Goal: Task Accomplishment & Management: Manage account settings

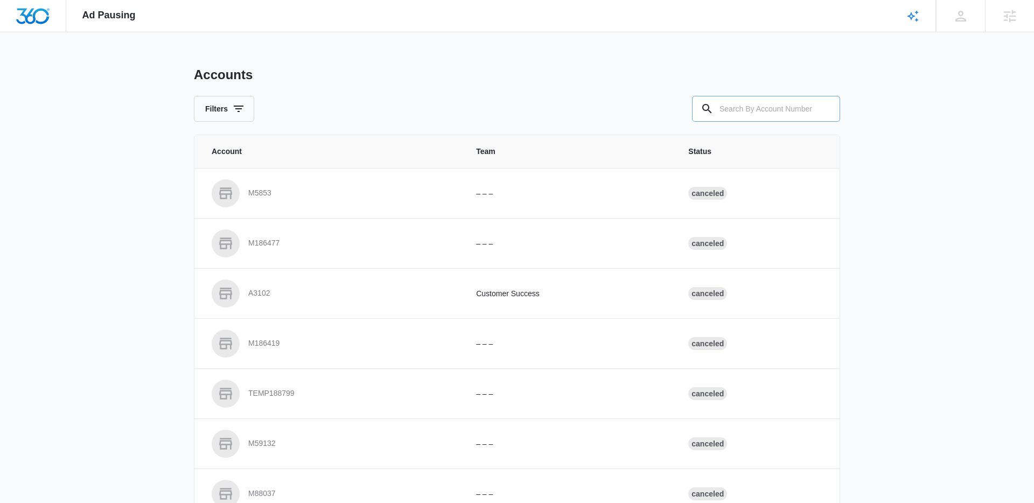
click at [760, 111] on input "text" at bounding box center [766, 109] width 148 height 26
paste input "M323868"
type input "M323868"
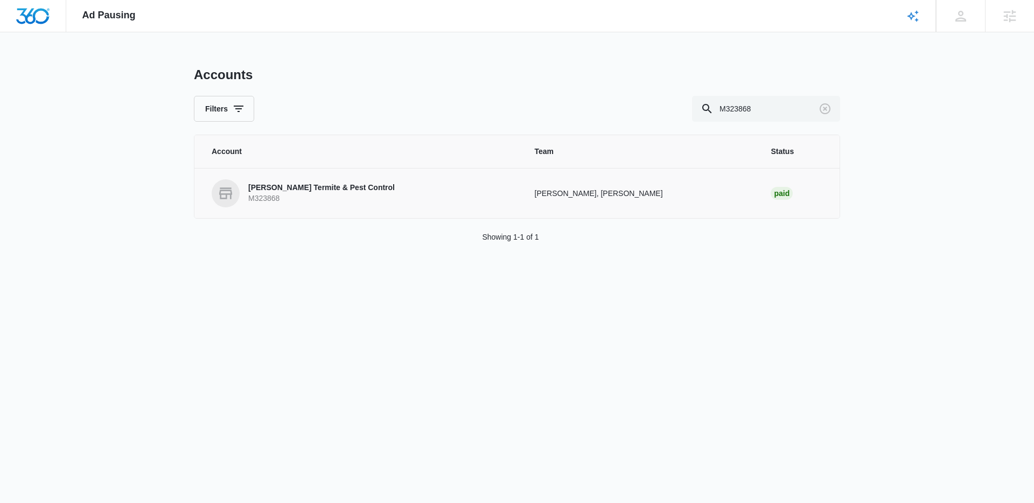
click at [372, 187] on link "[PERSON_NAME] Termite &​ Pest Control M323868" at bounding box center [360, 193] width 297 height 28
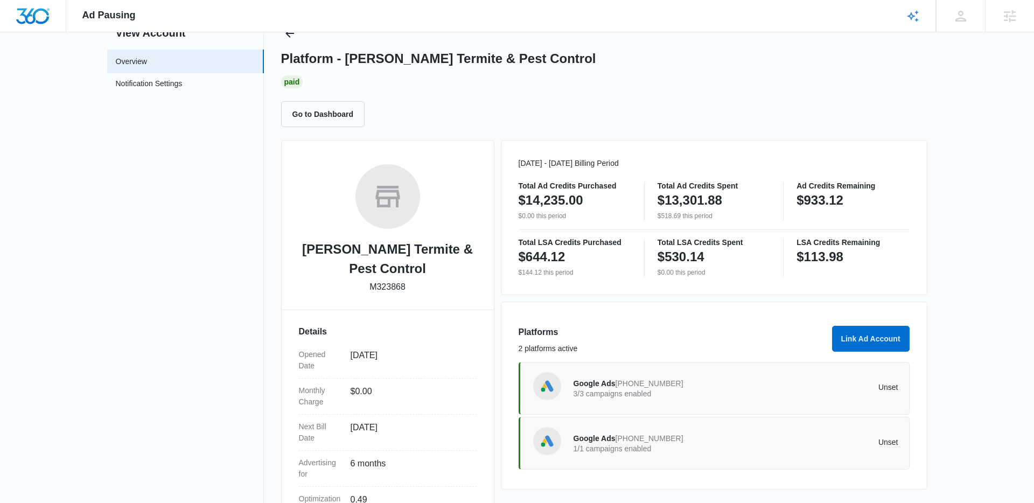
scroll to position [43, 0]
click at [673, 389] on p "3/3 campaigns enabled" at bounding box center [654, 393] width 163 height 8
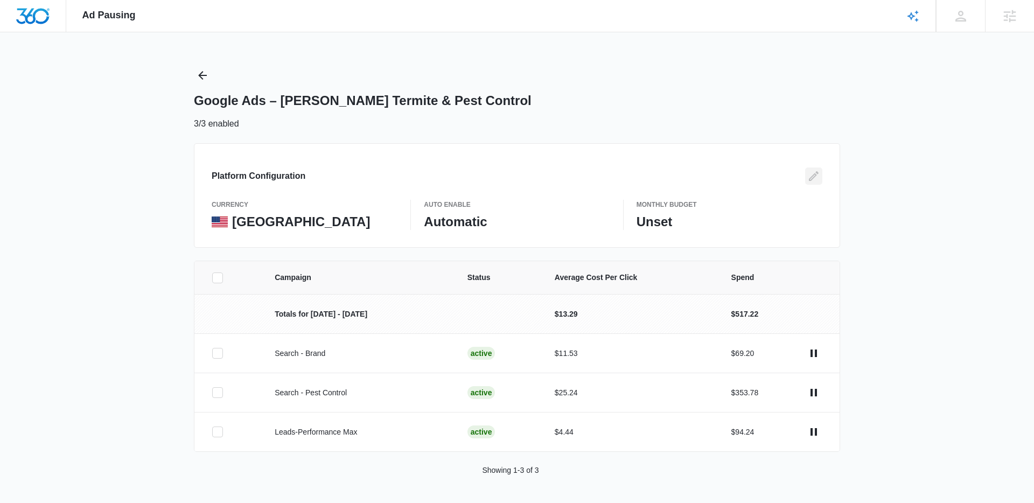
click at [807, 178] on icon "Edit" at bounding box center [813, 176] width 13 height 13
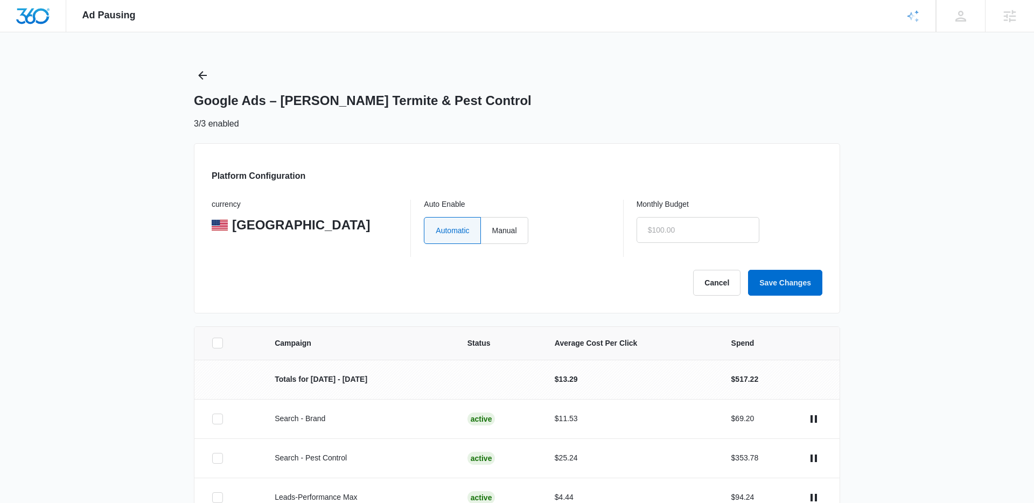
click at [546, 227] on div "Automatic Manual" at bounding box center [517, 230] width 186 height 27
click at [501, 242] on label "Manual" at bounding box center [504, 230] width 47 height 27
click at [492, 230] on input "Manual" at bounding box center [491, 230] width 1 height 1
radio input "true"
click at [676, 235] on input "text" at bounding box center [697, 230] width 123 height 26
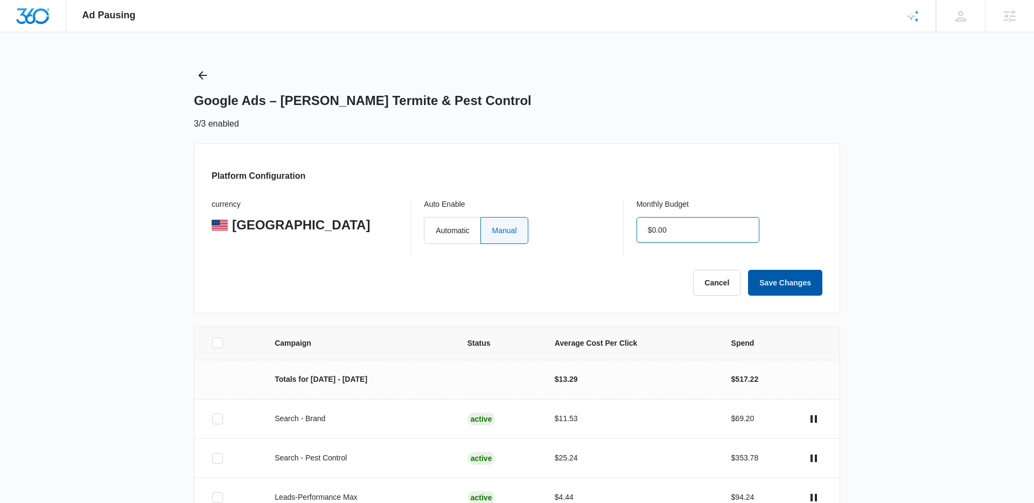
type input "$0.00"
click at [792, 283] on button "Save Changes" at bounding box center [785, 283] width 74 height 26
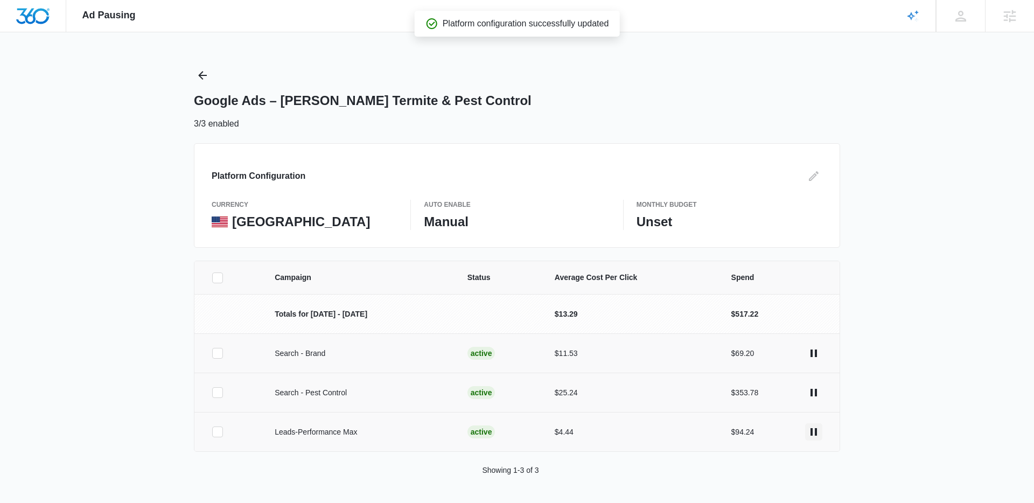
click at [816, 440] on button "actions.pause" at bounding box center [813, 431] width 17 height 17
click at [809, 391] on icon "actions.pause" at bounding box center [813, 392] width 13 height 13
click at [815, 358] on icon "actions.pause" at bounding box center [813, 353] width 13 height 13
click at [203, 75] on icon "Back" at bounding box center [202, 75] width 9 height 9
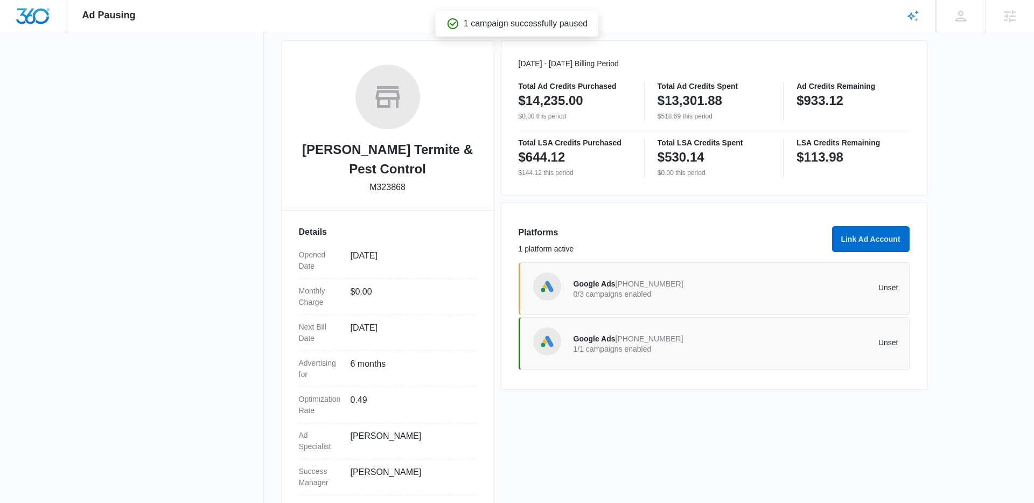
scroll to position [150, 0]
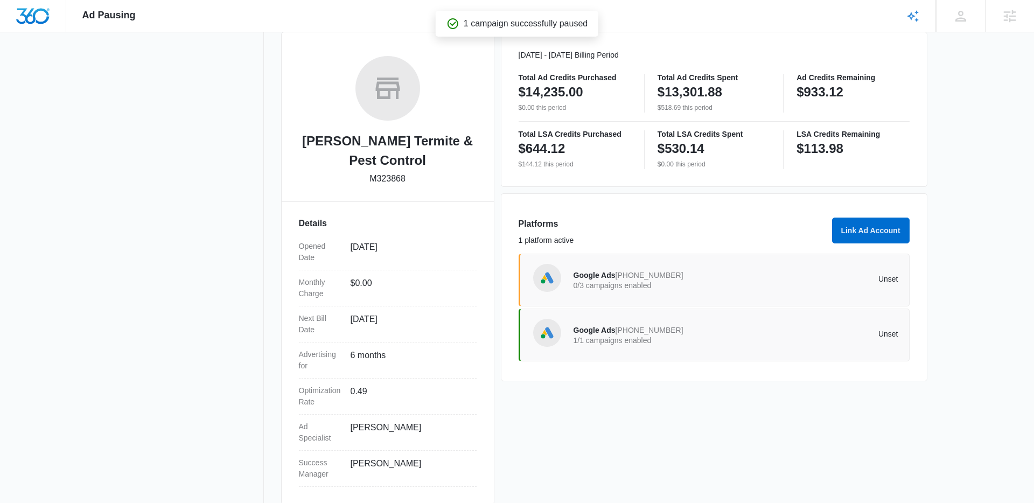
click at [693, 358] on div "Google Ads [PHONE_NUMBER] 1/1 campaigns enabled Unset" at bounding box center [713, 334] width 391 height 53
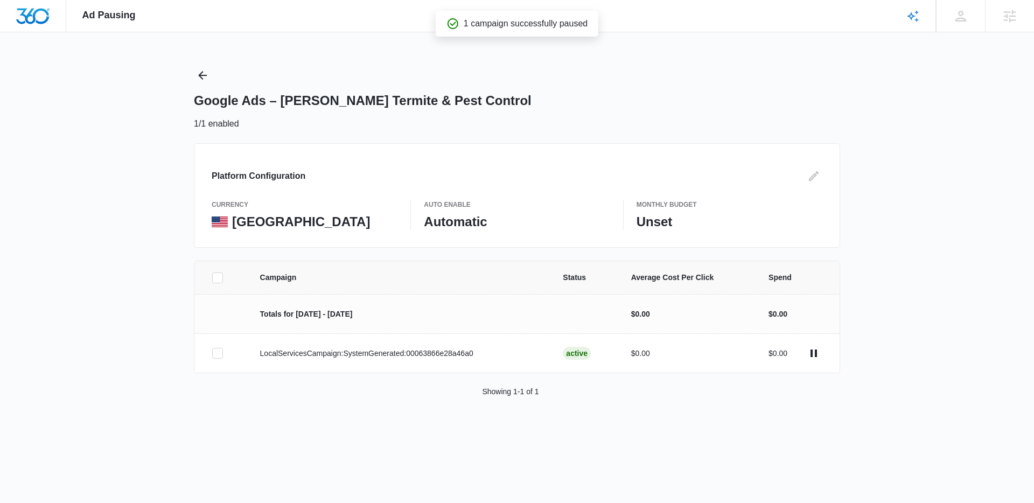
click at [813, 185] on div "Platform Configuration currency United States Auto Enable Automatic Monthly Bud…" at bounding box center [517, 195] width 646 height 104
click at [810, 174] on icon "Edit" at bounding box center [813, 176] width 13 height 13
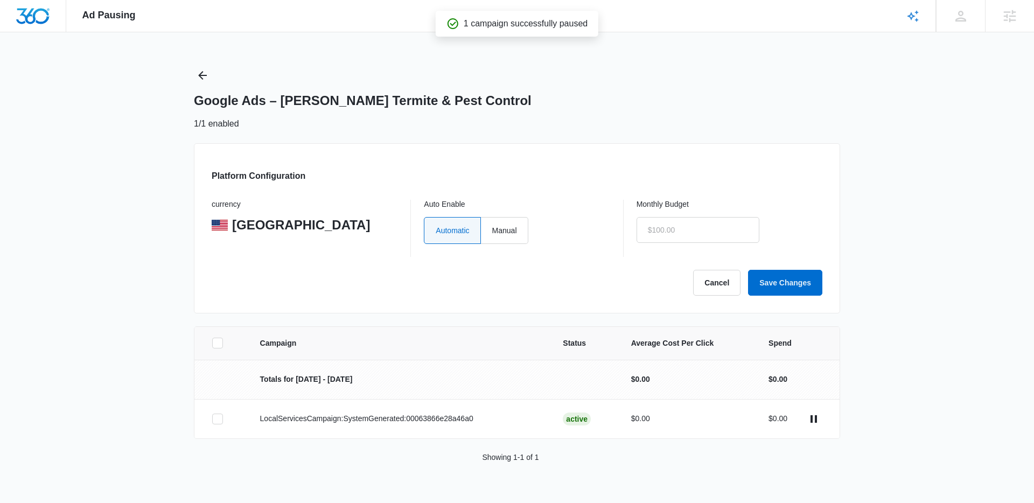
type input "$0.00"
click at [516, 229] on label "Manual" at bounding box center [504, 230] width 47 height 27
click at [492, 230] on input "Manual" at bounding box center [491, 230] width 1 height 1
radio input "true"
click at [688, 233] on input "$0.00" at bounding box center [697, 230] width 123 height 26
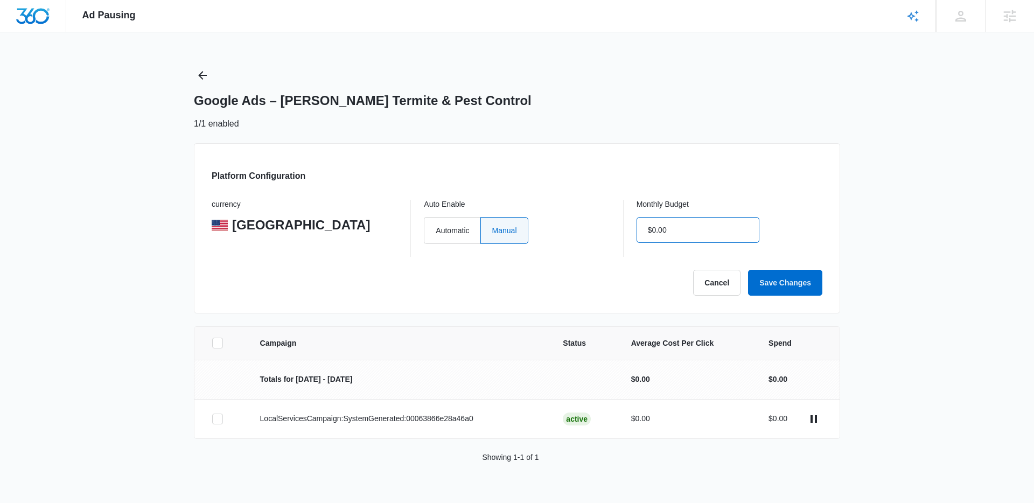
type input "$0.00"
click at [765, 278] on button "Save Changes" at bounding box center [785, 283] width 74 height 26
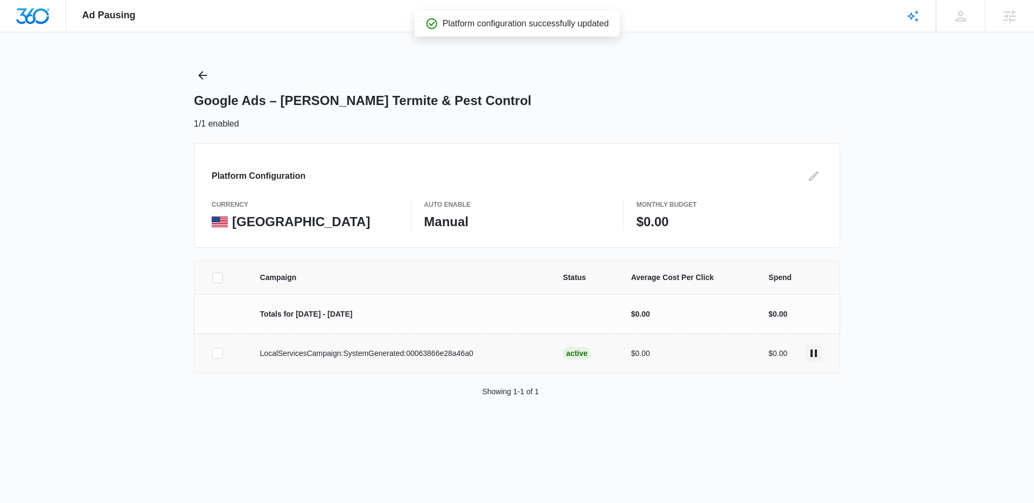
click at [813, 356] on icon "actions.pause" at bounding box center [813, 353] width 13 height 13
click at [196, 74] on icon "Back" at bounding box center [202, 75] width 13 height 13
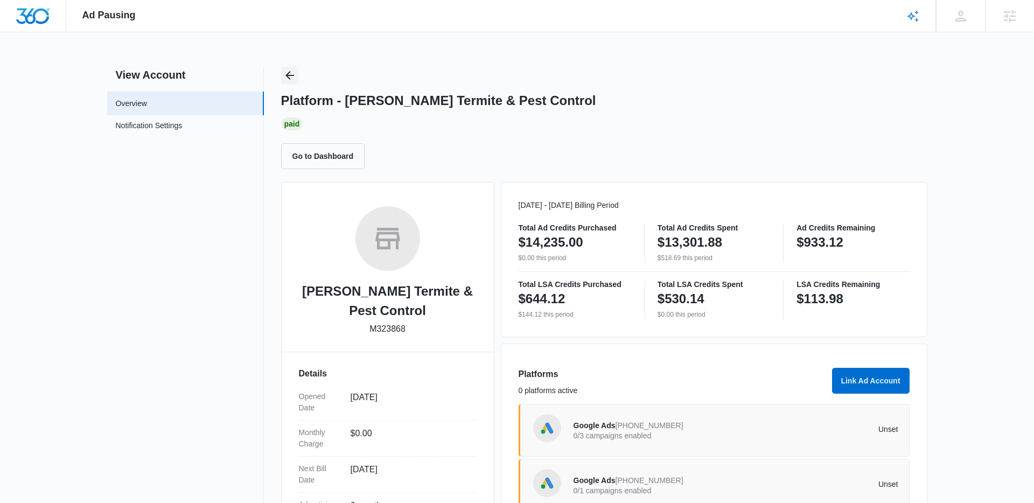
click at [286, 68] on button "Back" at bounding box center [289, 75] width 17 height 17
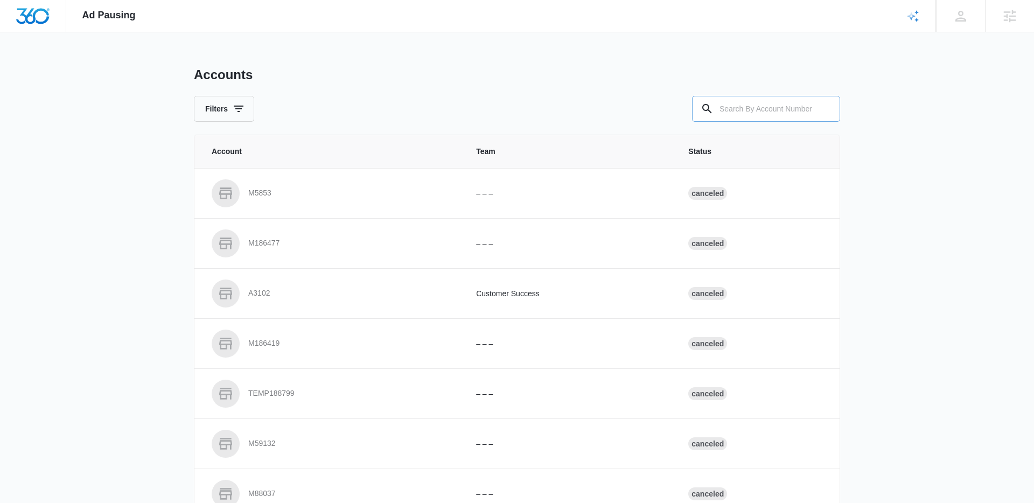
click at [736, 115] on input "text" at bounding box center [766, 109] width 148 height 26
paste input "M171467"
type input "M171467"
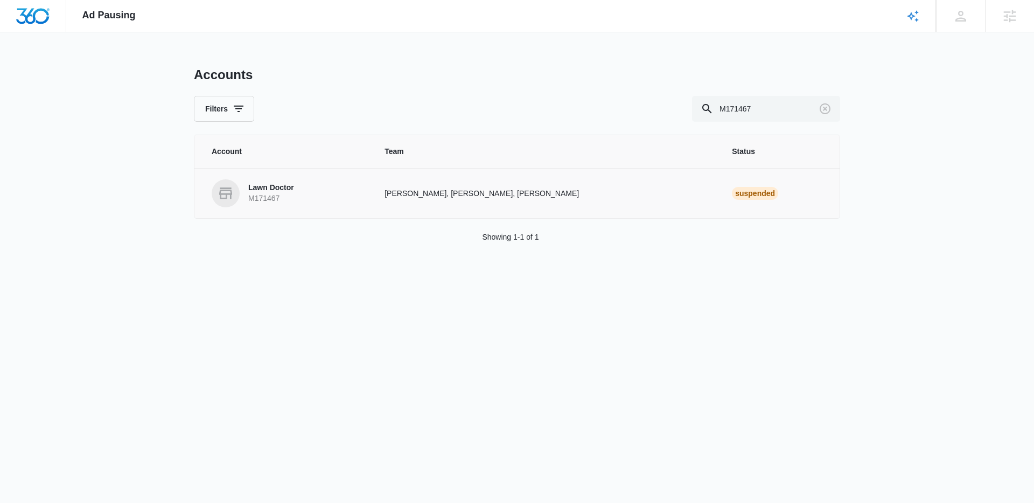
click at [263, 189] on p "Lawn Doctor" at bounding box center [271, 187] width 46 height 11
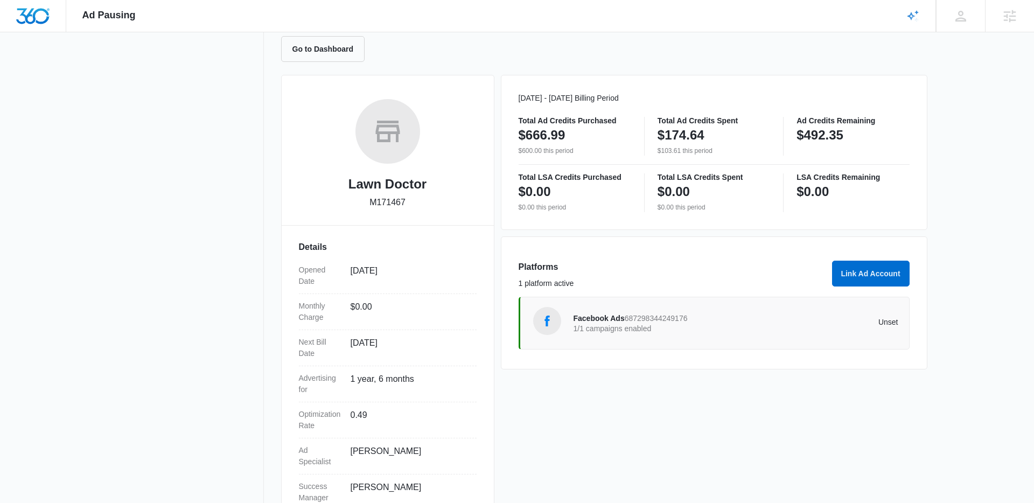
scroll to position [109, 0]
click at [641, 370] on div "[DATE] - [DATE] Billing Period Total Ad Credits Purchased $666.99 $600.00 this …" at bounding box center [714, 299] width 426 height 453
click at [670, 323] on p "1/1 campaigns enabled" at bounding box center [654, 327] width 163 height 8
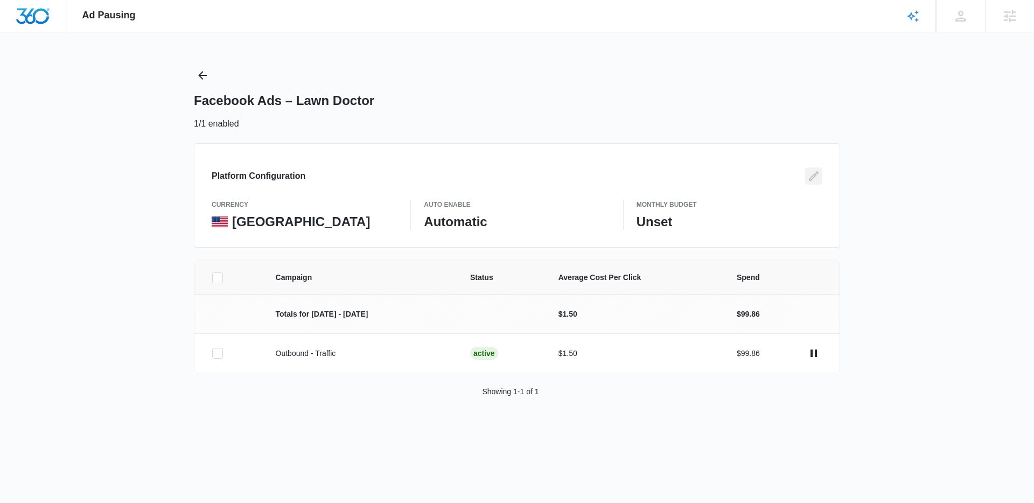
click at [805, 173] on button "Edit" at bounding box center [813, 175] width 17 height 17
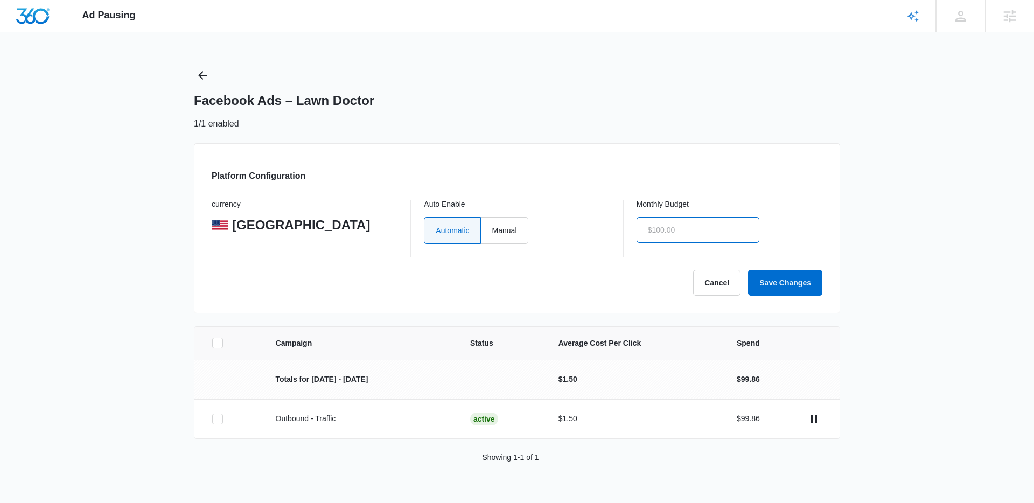
click at [681, 234] on input "text" at bounding box center [697, 230] width 123 height 26
type input "$0.00"
click at [770, 276] on button "Save Changes" at bounding box center [785, 283] width 74 height 26
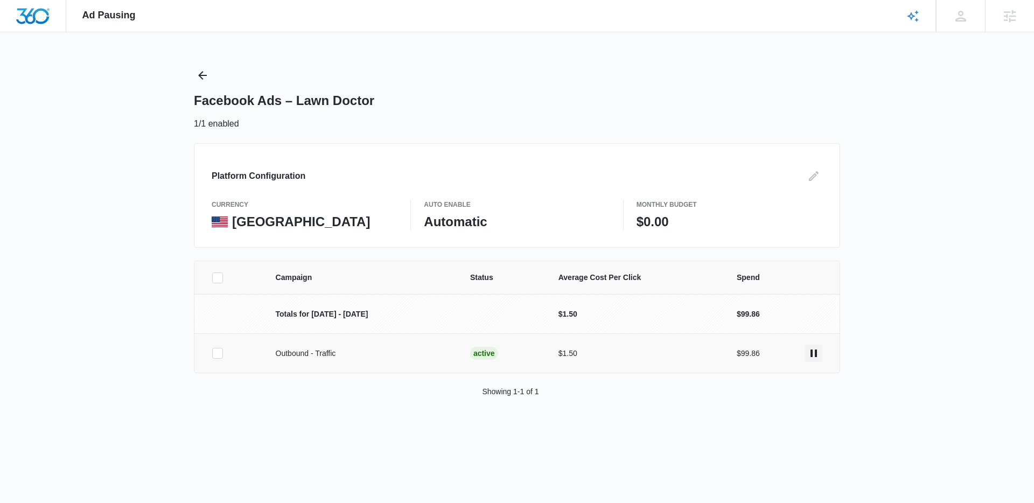
click at [810, 357] on icon "actions.pause" at bounding box center [813, 353] width 13 height 13
click at [815, 186] on div "Platform Configuration currency United States Auto Enable Automatic Monthly Bud…" at bounding box center [517, 195] width 646 height 104
click at [815, 176] on icon "Edit" at bounding box center [813, 176] width 13 height 13
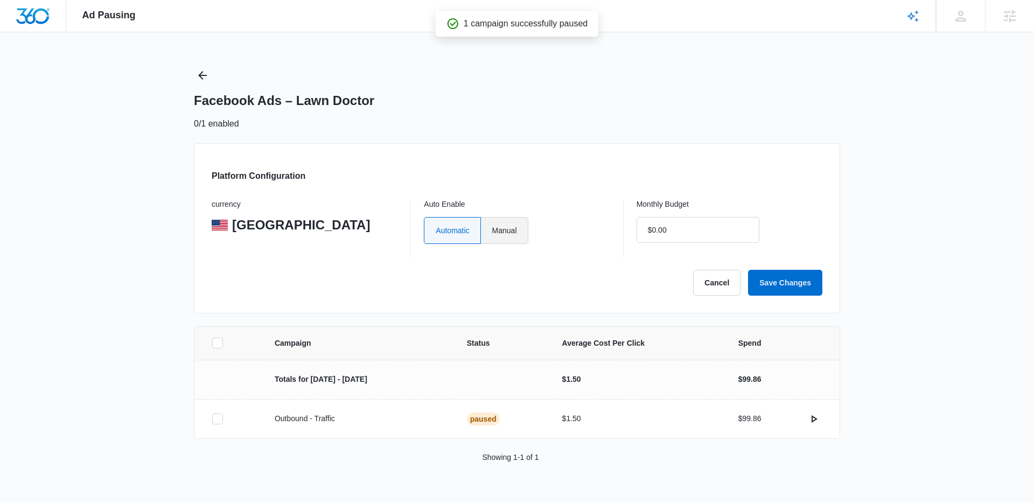
click at [523, 229] on label "Manual" at bounding box center [504, 230] width 47 height 27
click at [492, 230] on input "Manual" at bounding box center [491, 230] width 1 height 1
radio input "true"
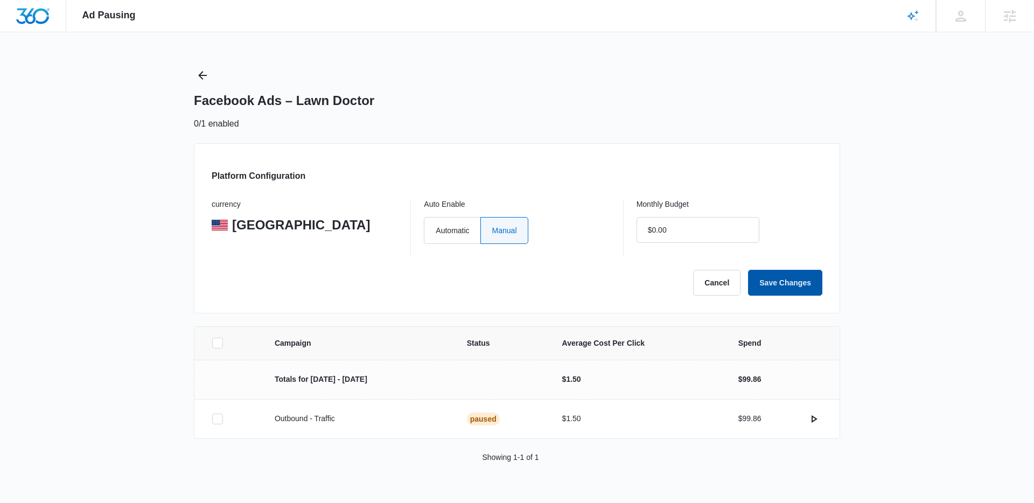
click at [768, 286] on button "Save Changes" at bounding box center [785, 283] width 74 height 26
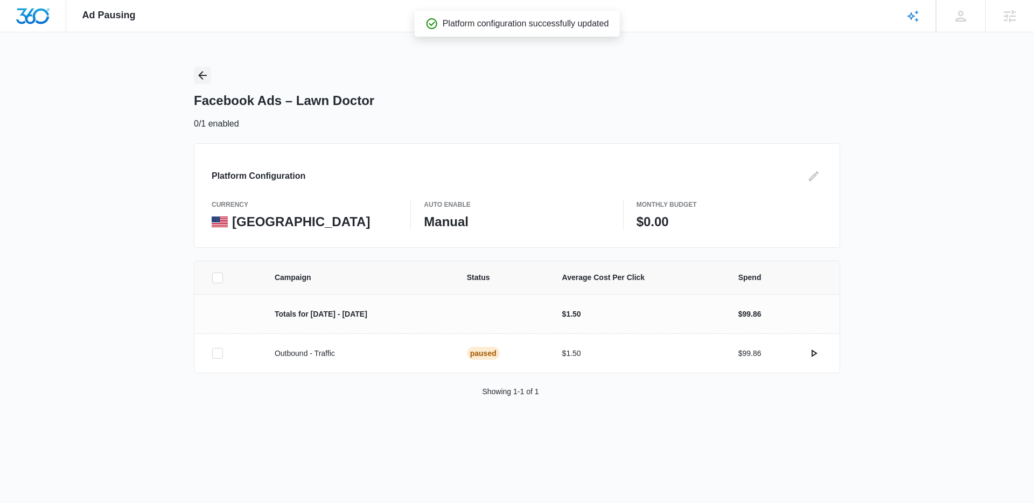
click at [202, 78] on icon "Back" at bounding box center [202, 75] width 9 height 9
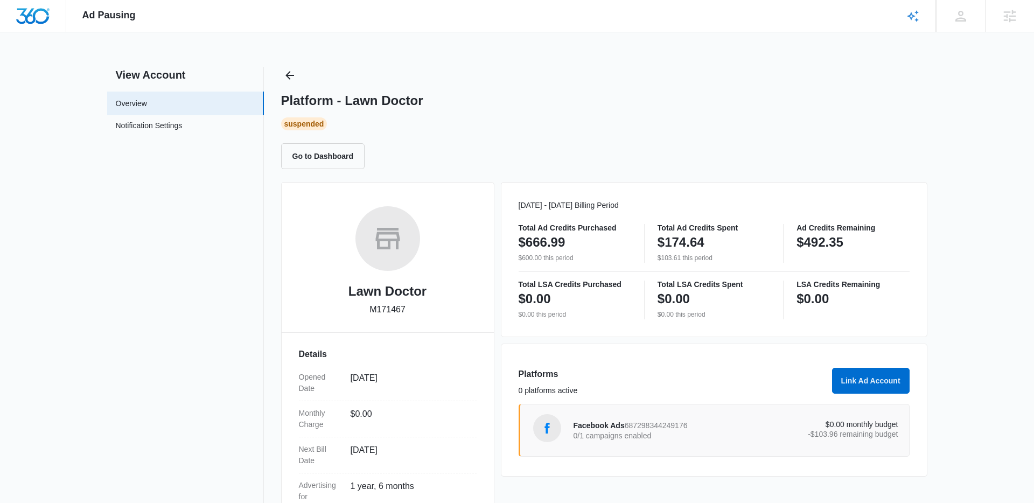
click at [307, 64] on div "Ad Pausing Apps Reputation Websites Forms CRM Email Social Shop Content Ads Int…" at bounding box center [517, 251] width 1034 height 503
click at [294, 73] on icon "Back" at bounding box center [289, 75] width 13 height 13
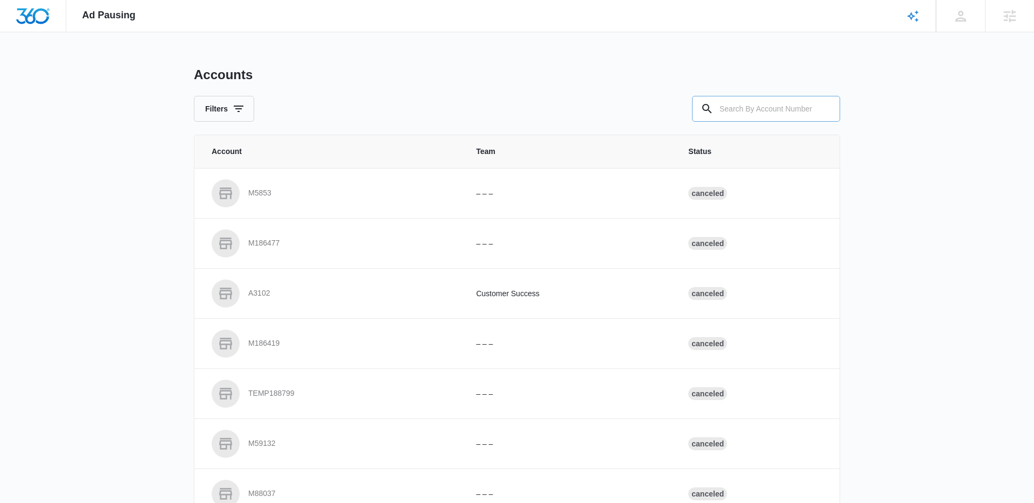
click at [758, 107] on input "text" at bounding box center [766, 109] width 148 height 26
paste input "M328568"
type input "M328568"
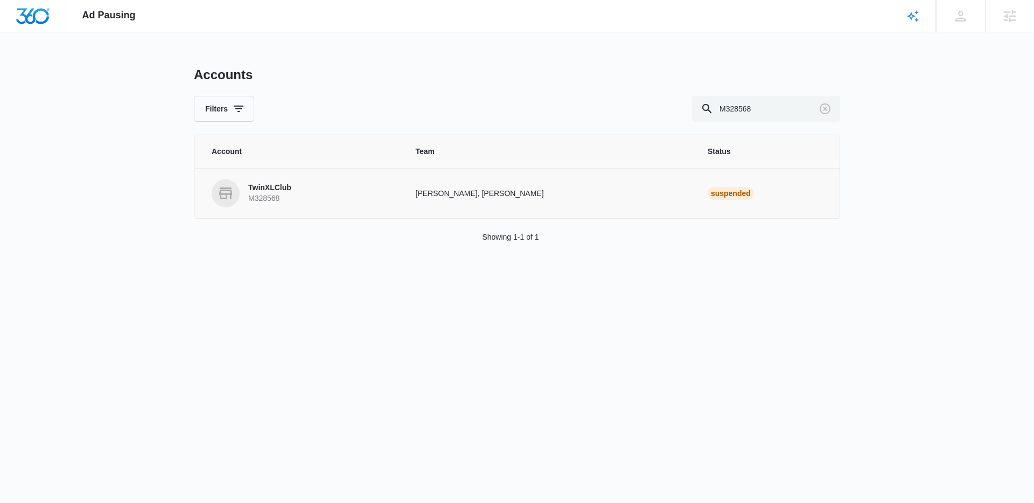
click at [298, 189] on link "TwinXLClub M328568" at bounding box center [301, 193] width 178 height 28
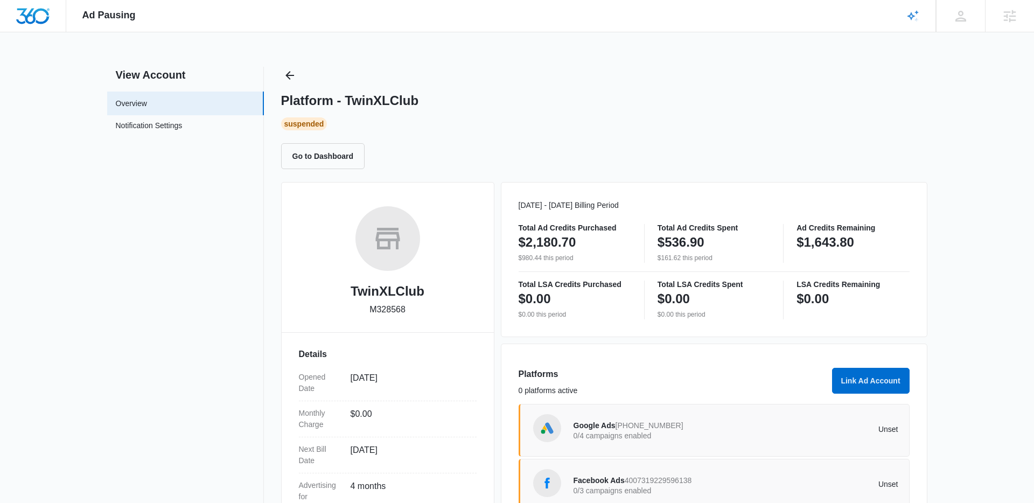
scroll to position [145, 0]
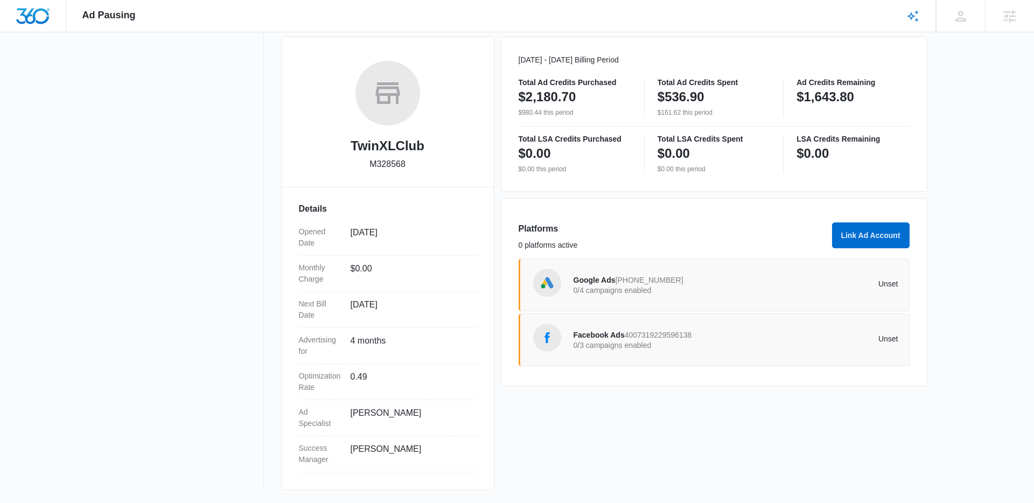
click at [660, 287] on p "0/4 campaigns enabled" at bounding box center [654, 290] width 163 height 8
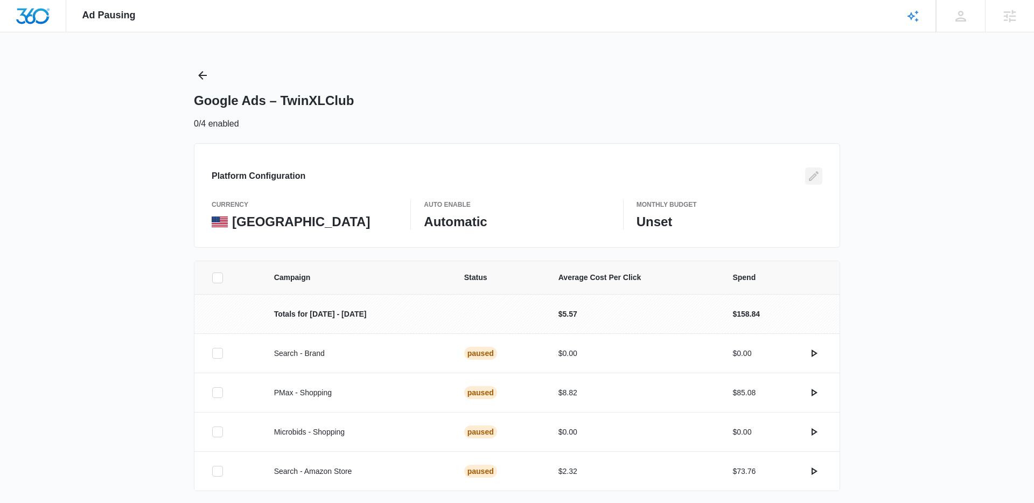
click at [806, 184] on button "Edit" at bounding box center [813, 175] width 17 height 17
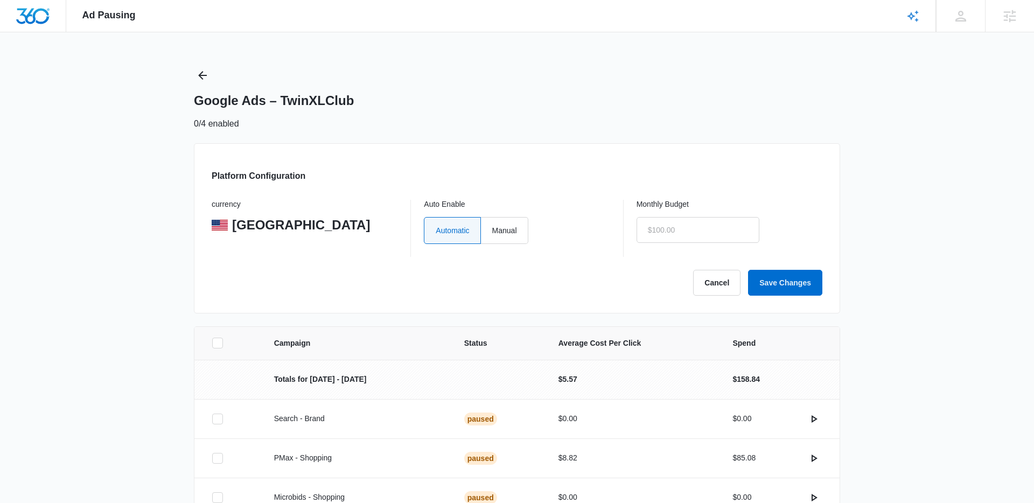
click at [540, 222] on div "Automatic Manual" at bounding box center [517, 230] width 186 height 27
click at [506, 229] on label "Manual" at bounding box center [504, 230] width 47 height 27
click at [492, 230] on input "Manual" at bounding box center [491, 230] width 1 height 1
radio input "true"
click at [651, 234] on input "text" at bounding box center [697, 230] width 123 height 26
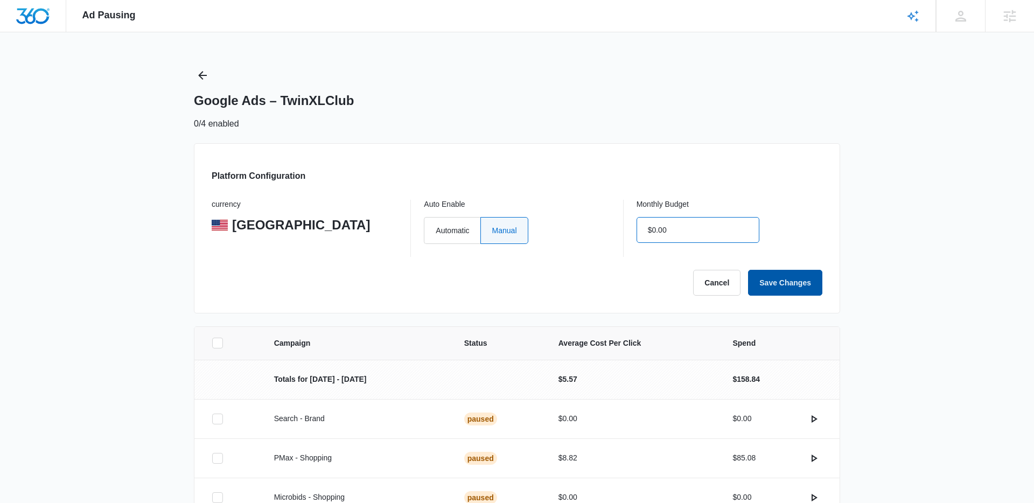
type input "$0.00"
click at [783, 278] on button "Save Changes" at bounding box center [785, 283] width 74 height 26
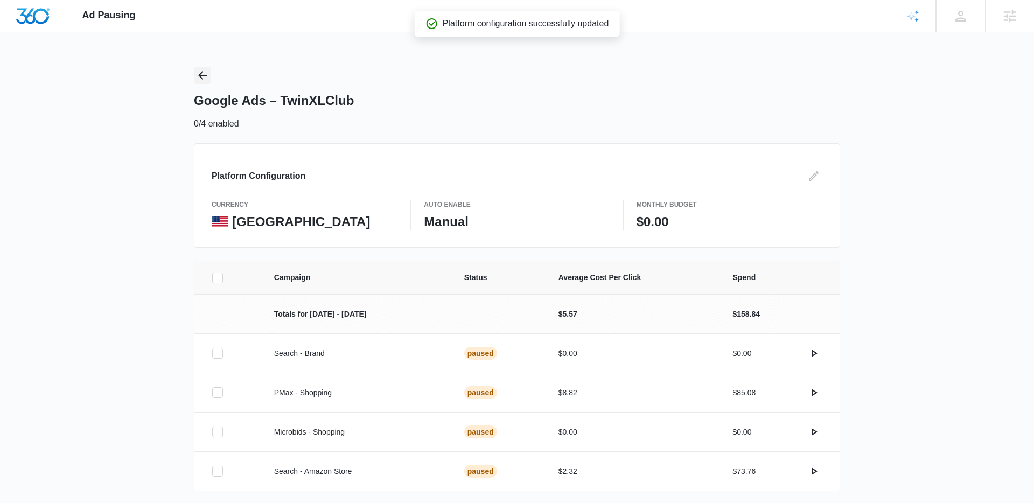
click at [202, 70] on icon "Back" at bounding box center [202, 75] width 13 height 13
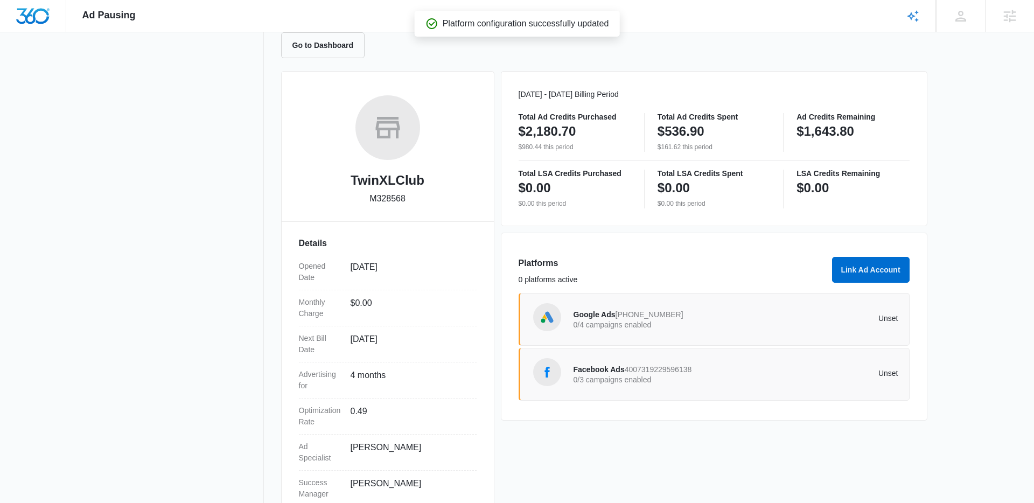
scroll to position [136, 0]
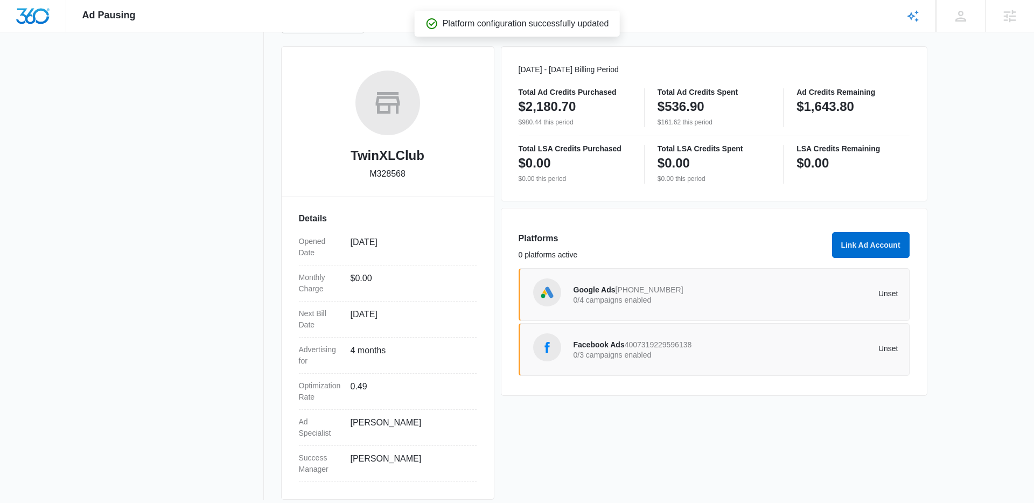
click at [658, 342] on span "4007319229596138" at bounding box center [657, 344] width 67 height 9
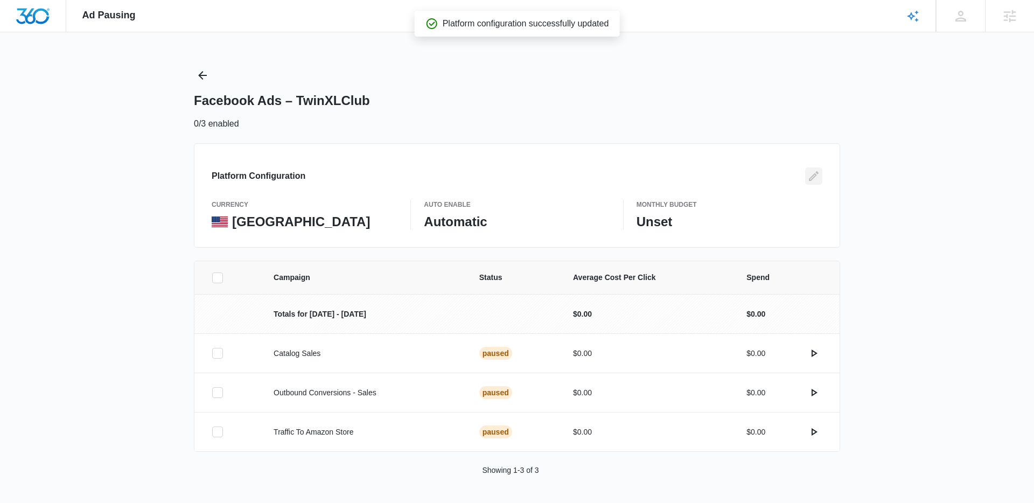
click at [814, 183] on button "Edit" at bounding box center [813, 175] width 17 height 17
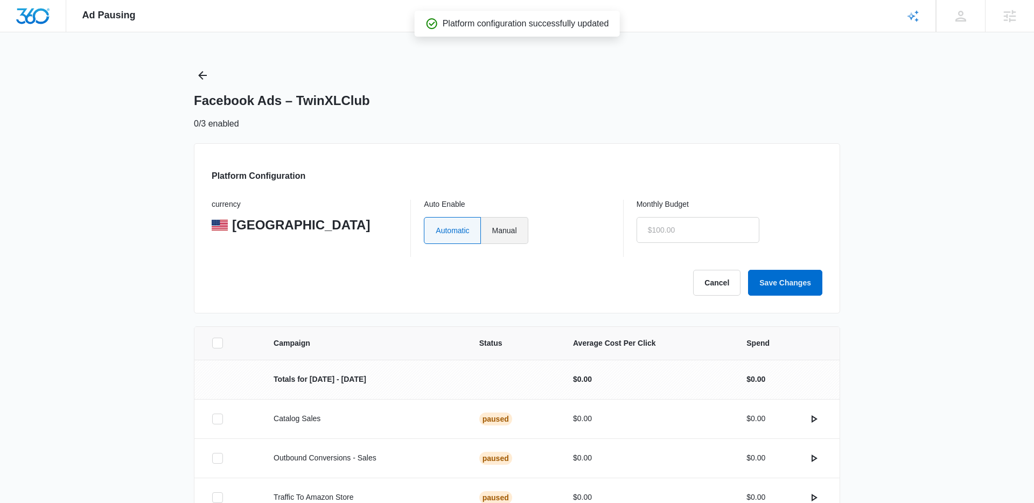
click at [527, 220] on label "Manual" at bounding box center [504, 230] width 47 height 27
click at [492, 230] on input "Manual" at bounding box center [491, 230] width 1 height 1
radio input "true"
click at [686, 233] on input "text" at bounding box center [697, 230] width 123 height 26
type input "$0.00"
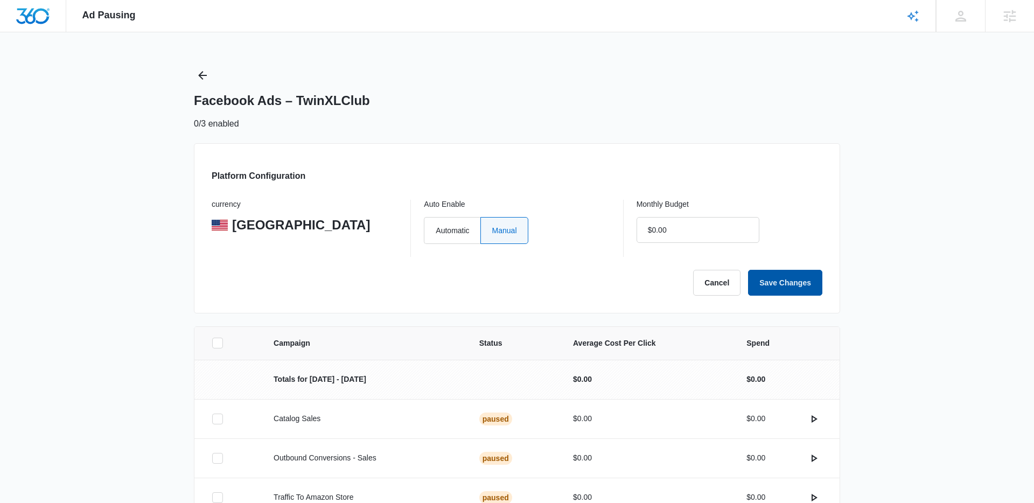
click at [789, 289] on button "Save Changes" at bounding box center [785, 283] width 74 height 26
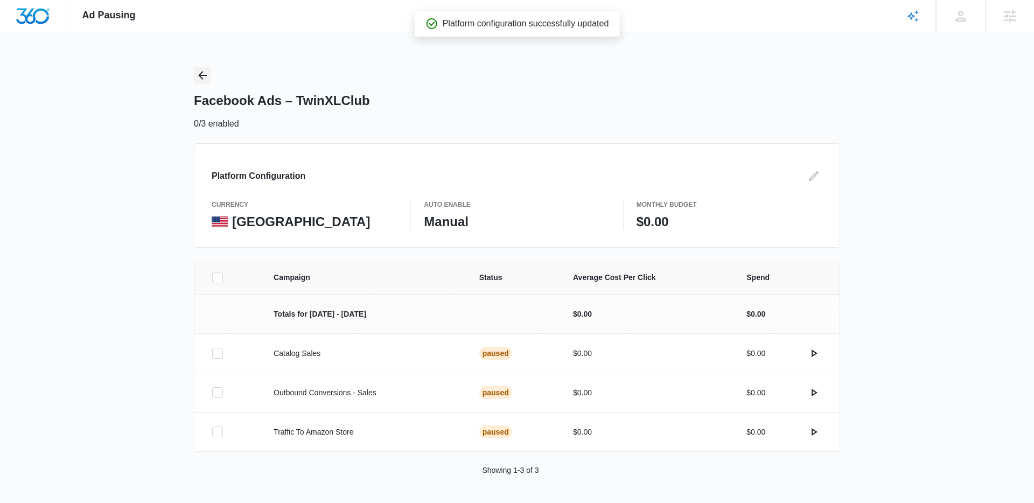
click at [194, 79] on button "Back" at bounding box center [202, 75] width 17 height 17
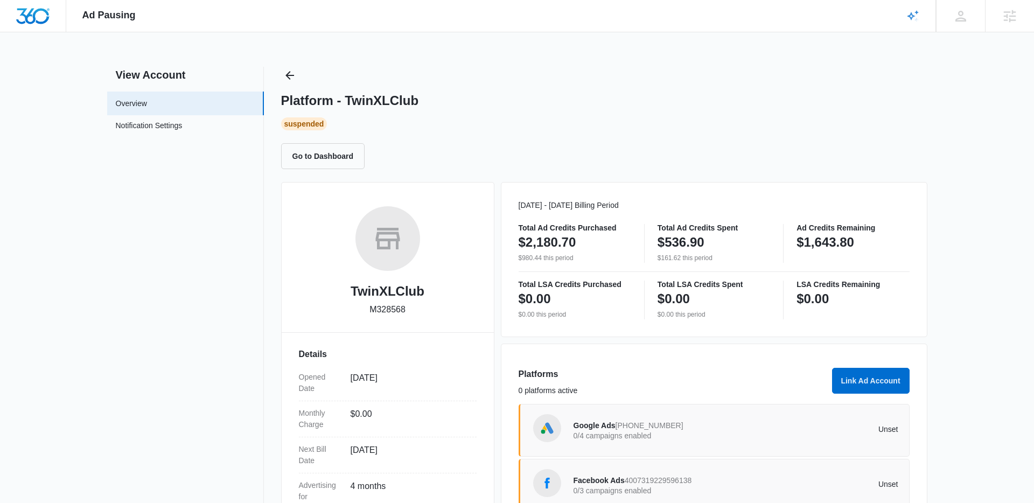
click at [299, 78] on div "Platform - TwinXLClub Suspended Go to Dashboard" at bounding box center [604, 118] width 646 height 102
click at [288, 71] on icon "Back" at bounding box center [289, 75] width 13 height 13
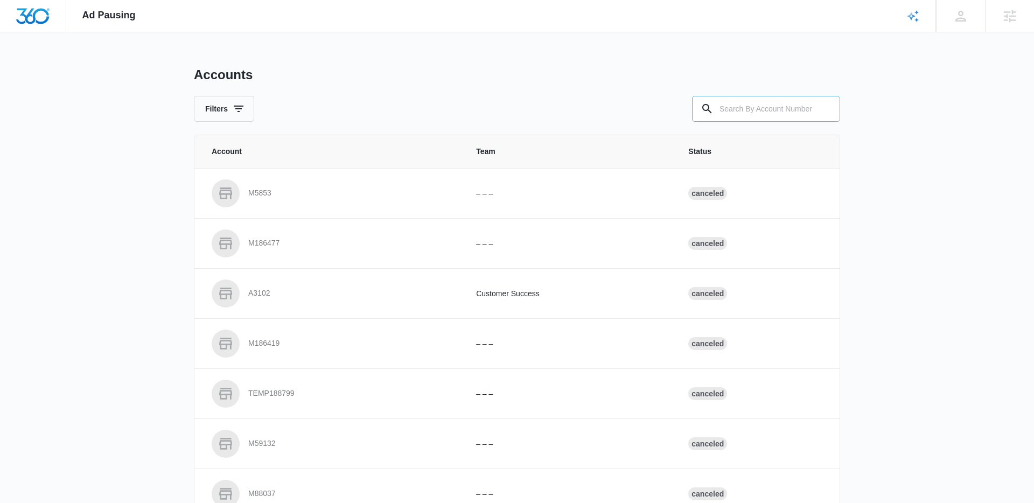
click at [747, 102] on input "text" at bounding box center [766, 109] width 148 height 26
paste input "M321222"
type input "M321222"
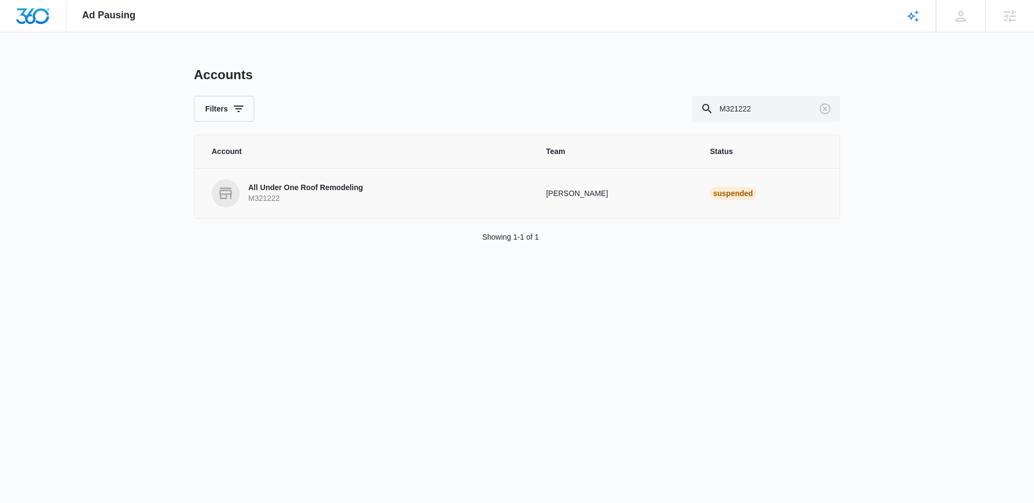
click at [325, 187] on p "All Under One Roof Remodeling" at bounding box center [305, 187] width 115 height 11
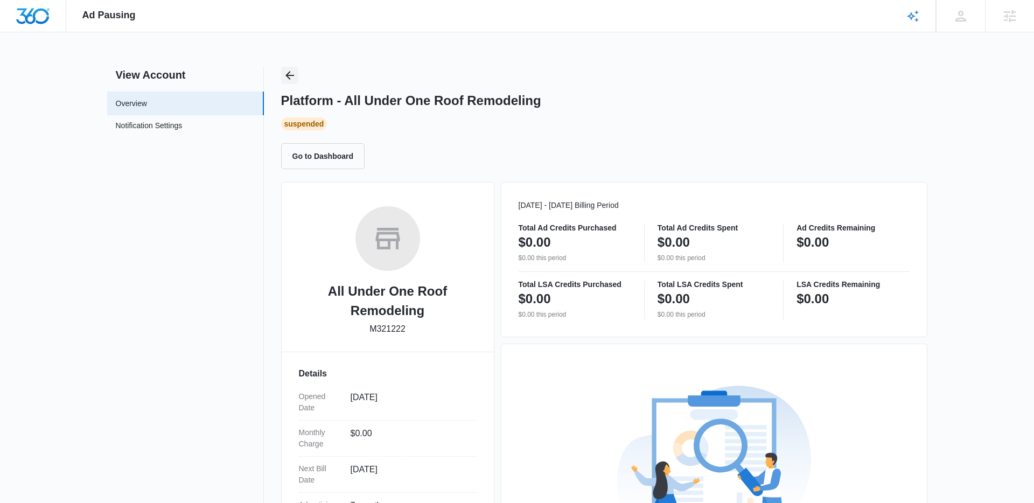
click at [292, 78] on icon "Back" at bounding box center [289, 75] width 13 height 13
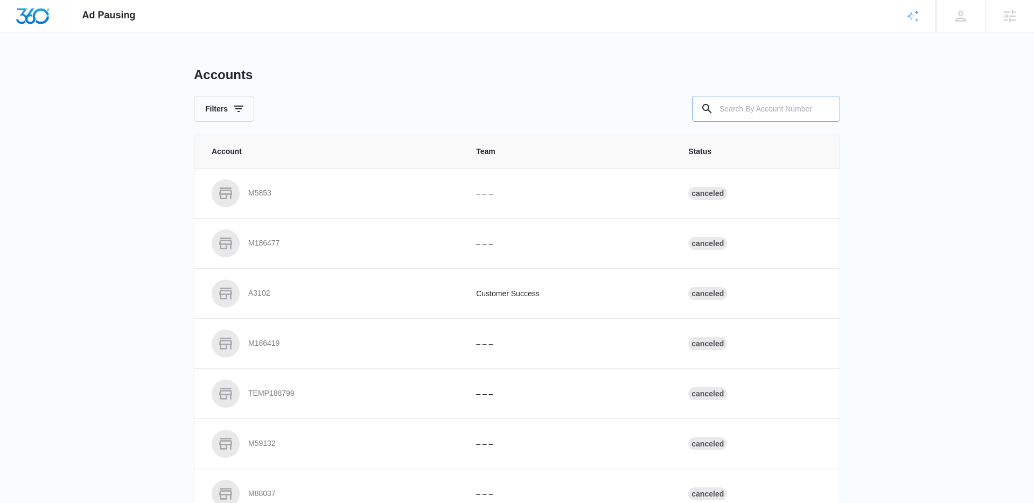
click at [775, 104] on input "text" at bounding box center [766, 109] width 148 height 26
paste input "M334385"
type input "M334385"
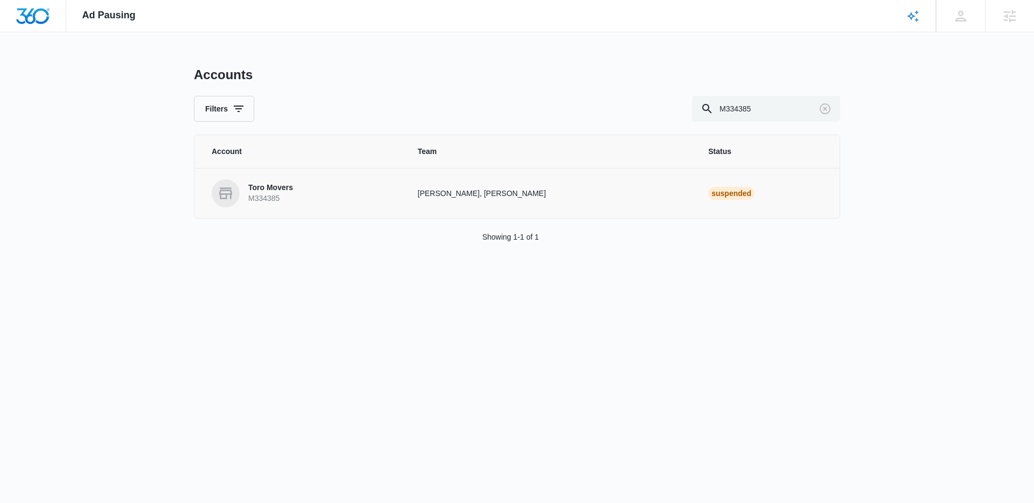
click at [286, 186] on p "Toro Movers" at bounding box center [270, 187] width 45 height 11
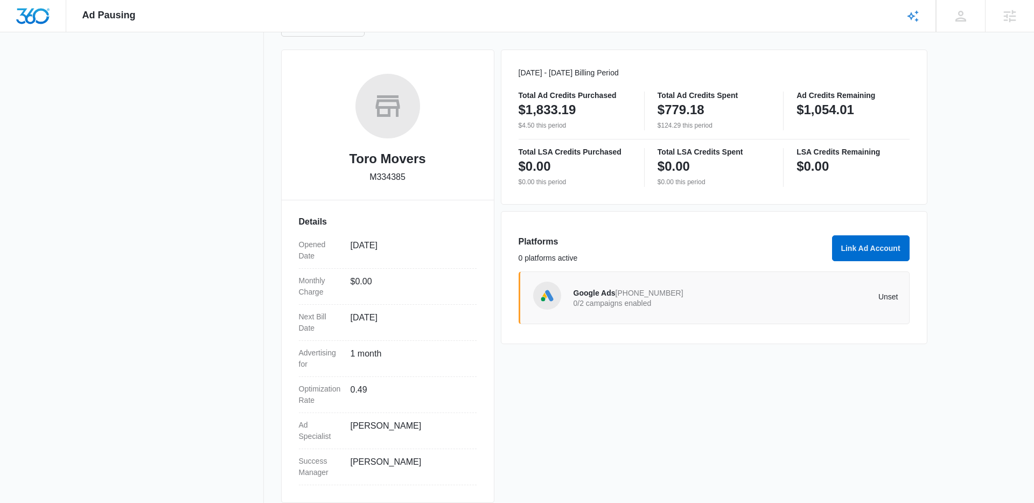
scroll to position [140, 0]
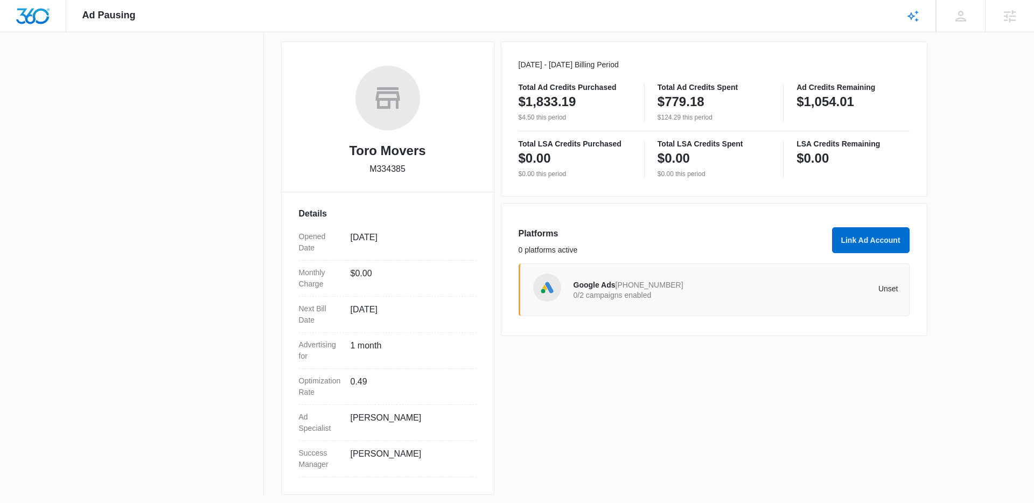
click at [681, 307] on div "Google Ads [PHONE_NUMBER] 0/2 campaigns enabled Unset" at bounding box center [713, 289] width 391 height 53
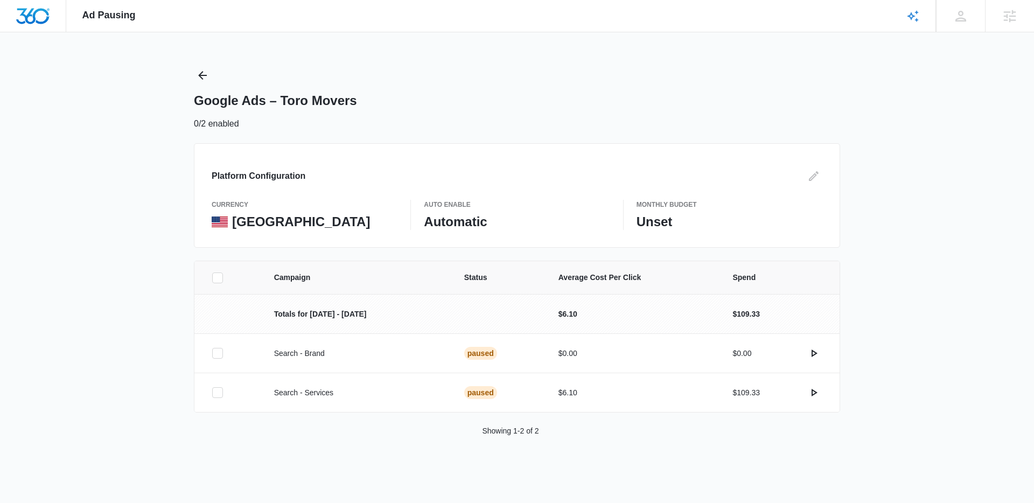
click at [825, 188] on div "Platform Configuration currency United States Auto Enable Automatic Monthly Bud…" at bounding box center [517, 195] width 646 height 104
click at [816, 178] on icon "Edit" at bounding box center [813, 176] width 13 height 13
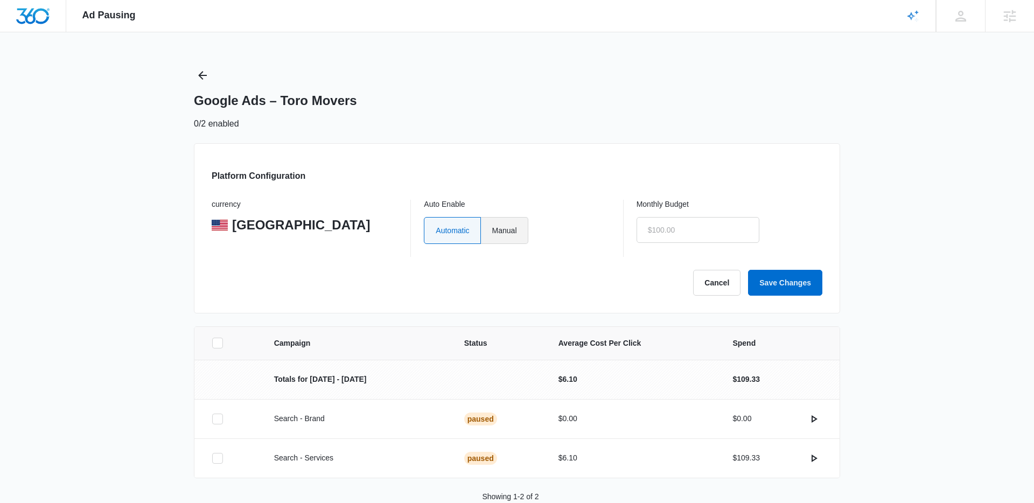
click at [508, 229] on label "Manual" at bounding box center [504, 230] width 47 height 27
click at [492, 230] on input "Manual" at bounding box center [491, 230] width 1 height 1
radio input "true"
click at [631, 238] on div "currency United States Auto Enable Automatic Manual Monthly Budget" at bounding box center [517, 228] width 610 height 57
click at [668, 238] on input "text" at bounding box center [697, 230] width 123 height 26
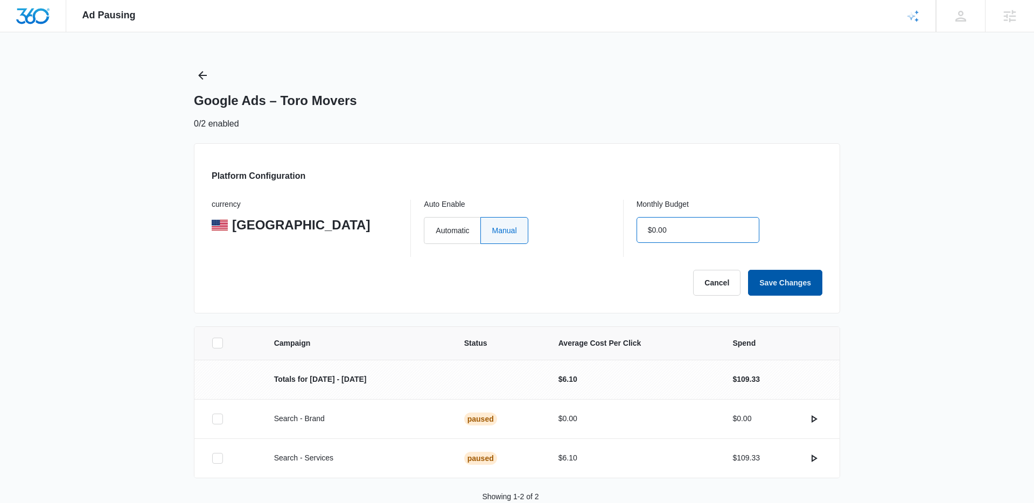
type input "$0.00"
click at [792, 278] on button "Save Changes" at bounding box center [785, 283] width 74 height 26
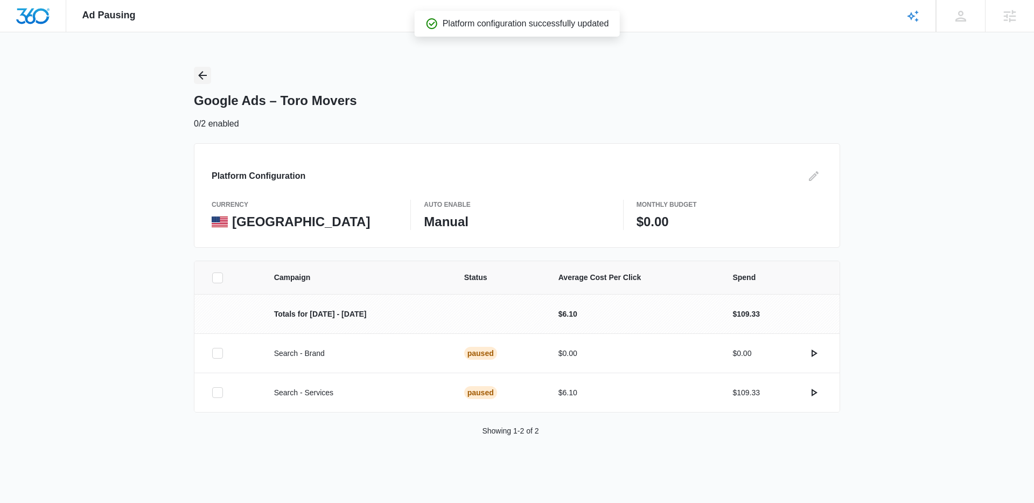
click at [207, 75] on icon "Back" at bounding box center [202, 75] width 13 height 13
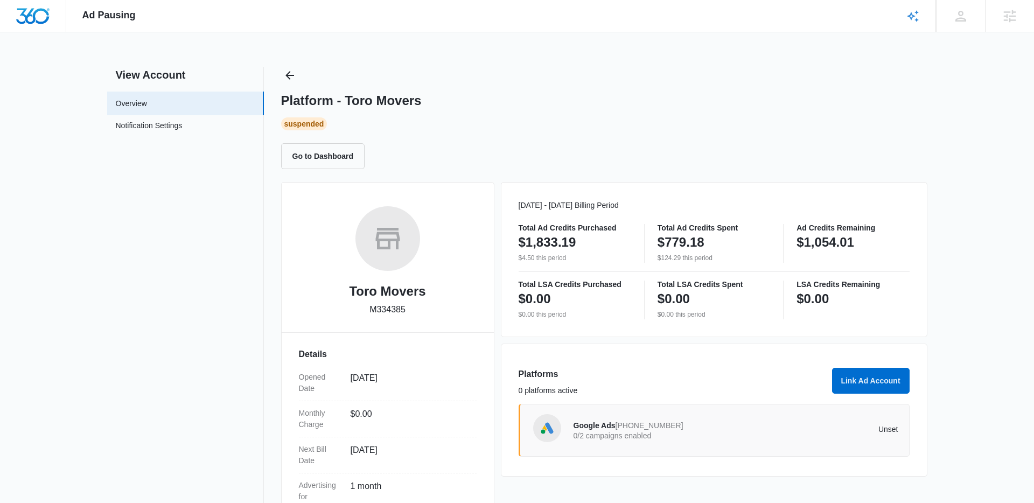
click at [282, 66] on div "Ad Pausing Apps Reputation Websites Forms CRM Email Social Shop Content Ads Int…" at bounding box center [517, 251] width 1034 height 503
click at [290, 71] on icon "Back" at bounding box center [289, 75] width 9 height 9
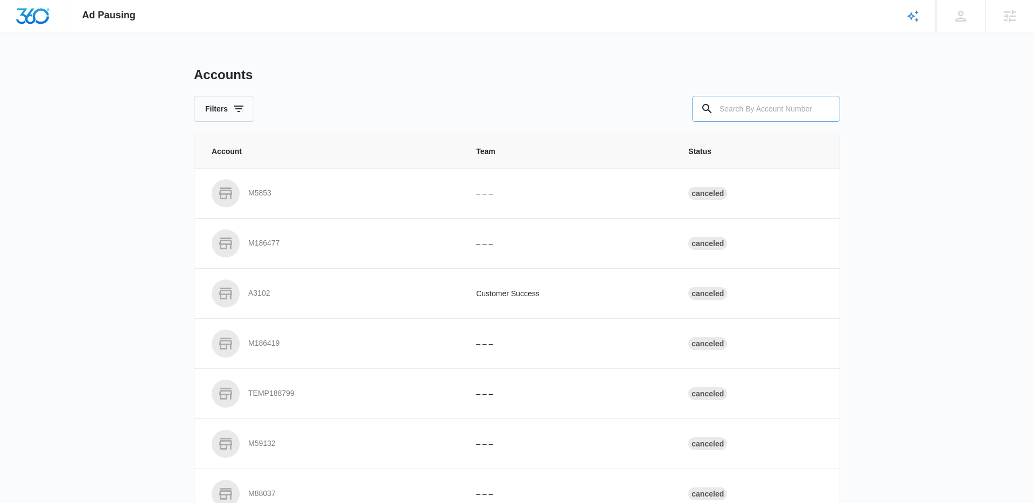
click at [714, 106] on div at bounding box center [706, 109] width 17 height 26
click at [736, 106] on input "text" at bounding box center [766, 109] width 148 height 26
paste input "M336383"
type input "M336383"
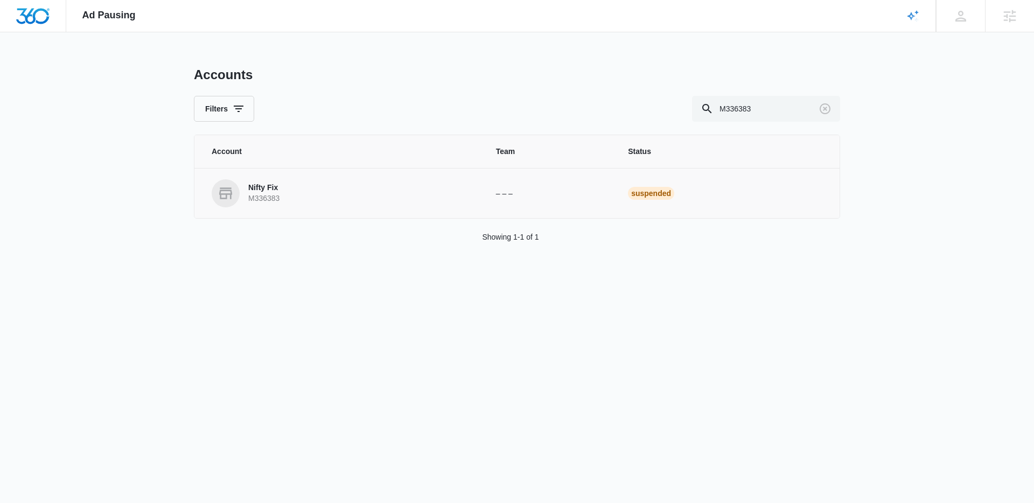
click at [266, 188] on p "Nifty Fix" at bounding box center [263, 187] width 31 height 11
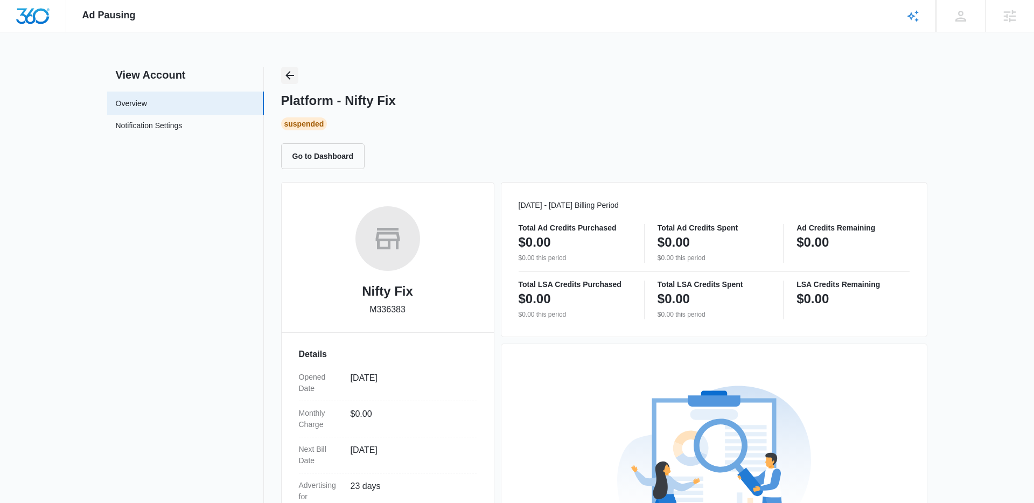
click at [295, 79] on icon "Back" at bounding box center [289, 75] width 13 height 13
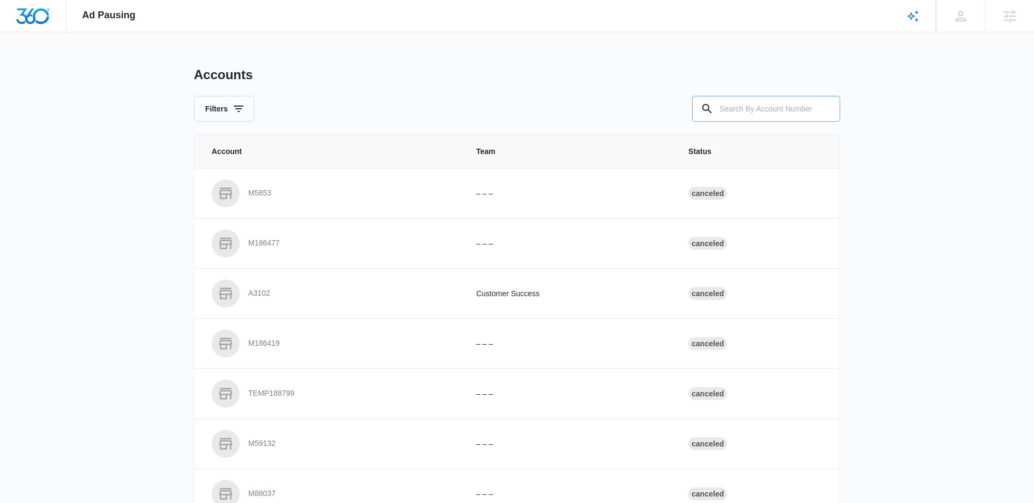
click at [750, 114] on input "text" at bounding box center [766, 109] width 148 height 26
paste input "M311464"
type input "M311464"
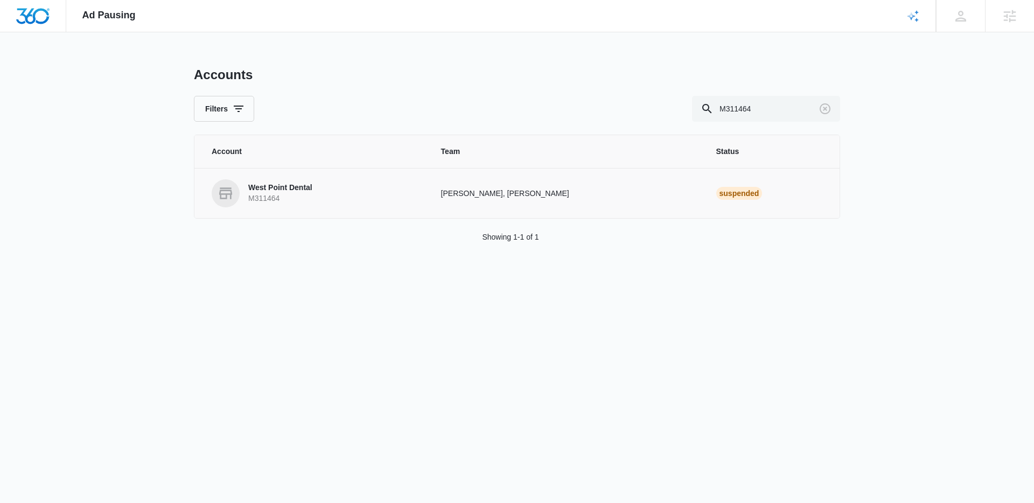
click at [298, 185] on p "West Point Dental" at bounding box center [280, 187] width 64 height 11
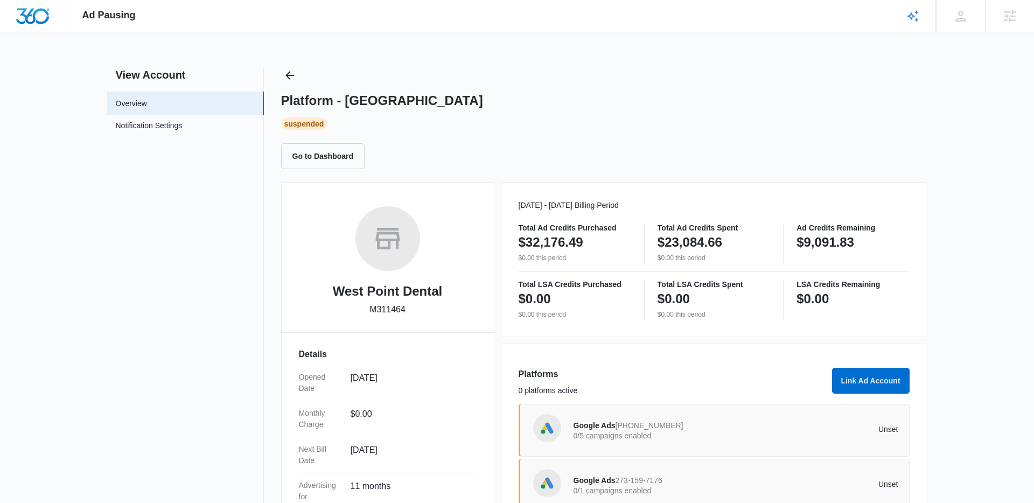
scroll to position [83, 0]
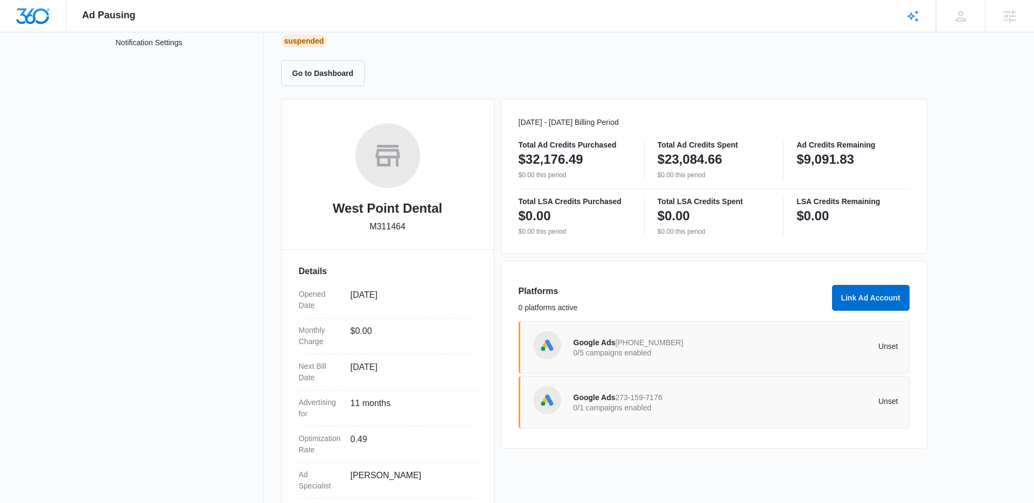
click at [672, 334] on div "Google Ads [PHONE_NUMBER] 0/5 campaigns enabled Unset" at bounding box center [735, 347] width 325 height 30
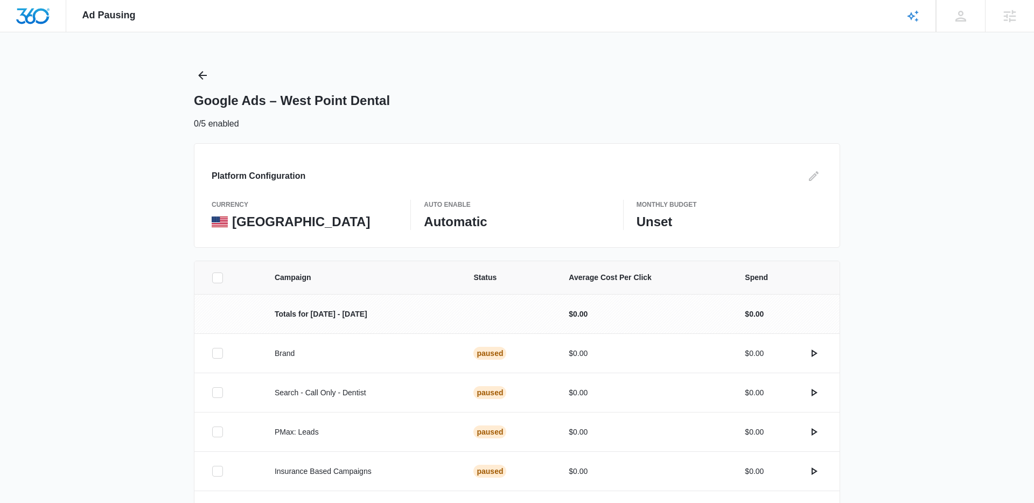
click at [812, 189] on div "Platform Configuration currency United States Auto Enable Automatic Monthly Bud…" at bounding box center [517, 195] width 646 height 104
click at [811, 179] on icon "Edit" at bounding box center [814, 176] width 10 height 10
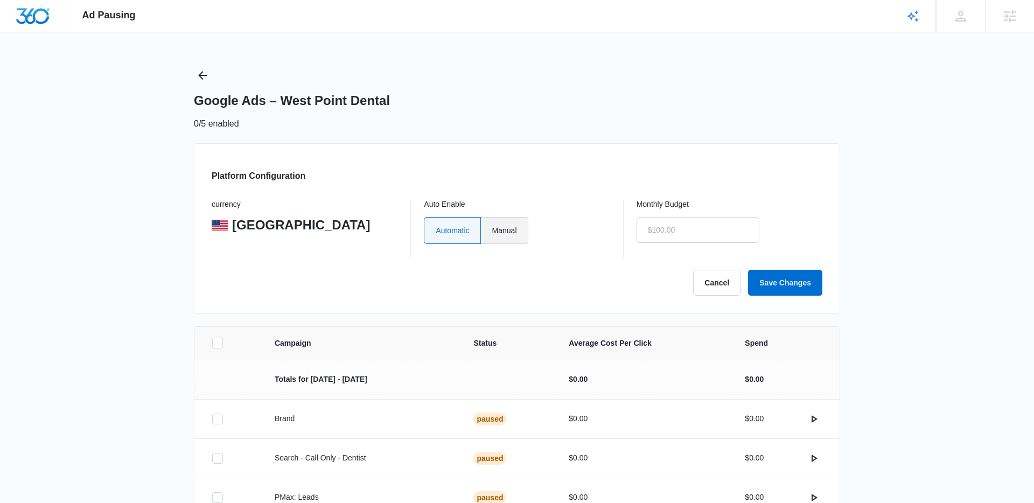
click at [521, 234] on label "Manual" at bounding box center [504, 230] width 47 height 27
click at [492, 230] on input "Manual" at bounding box center [491, 230] width 1 height 1
radio input "true"
click at [676, 235] on input "text" at bounding box center [697, 230] width 123 height 26
type input "$0.00"
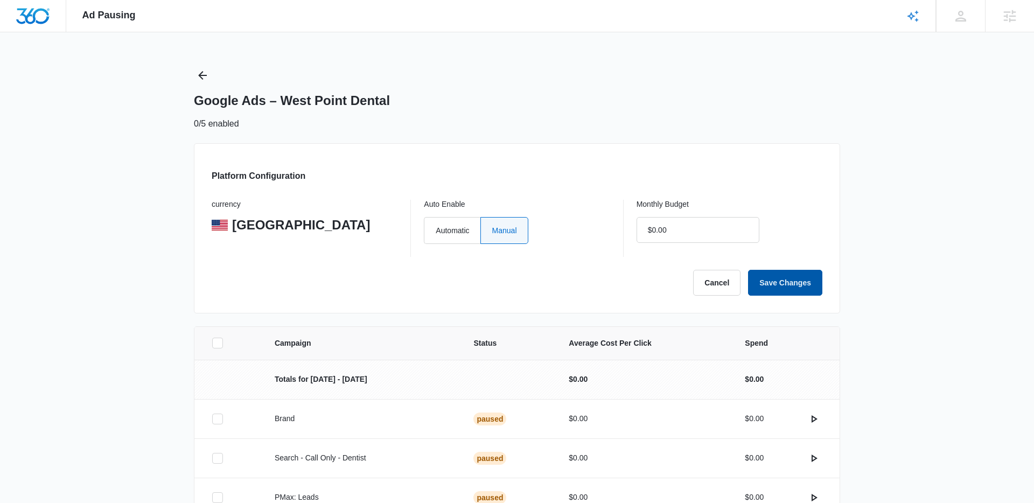
click at [782, 271] on button "Save Changes" at bounding box center [785, 283] width 74 height 26
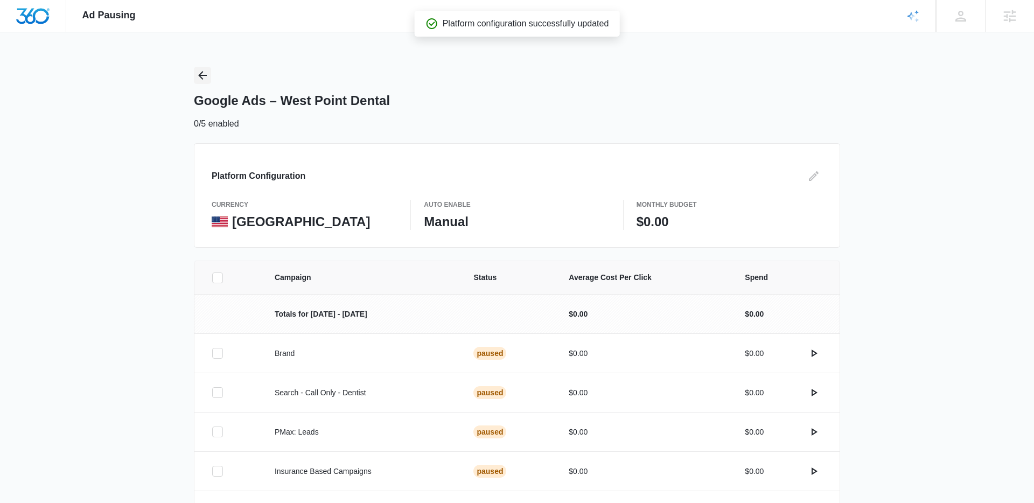
click at [199, 71] on icon "Back" at bounding box center [202, 75] width 13 height 13
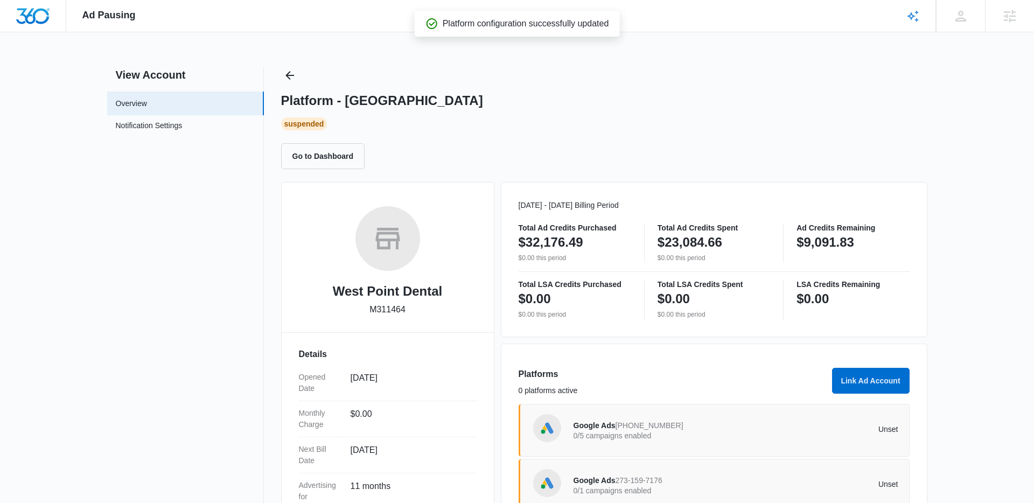
click at [645, 483] on span "273-159-7176" at bounding box center [638, 480] width 47 height 9
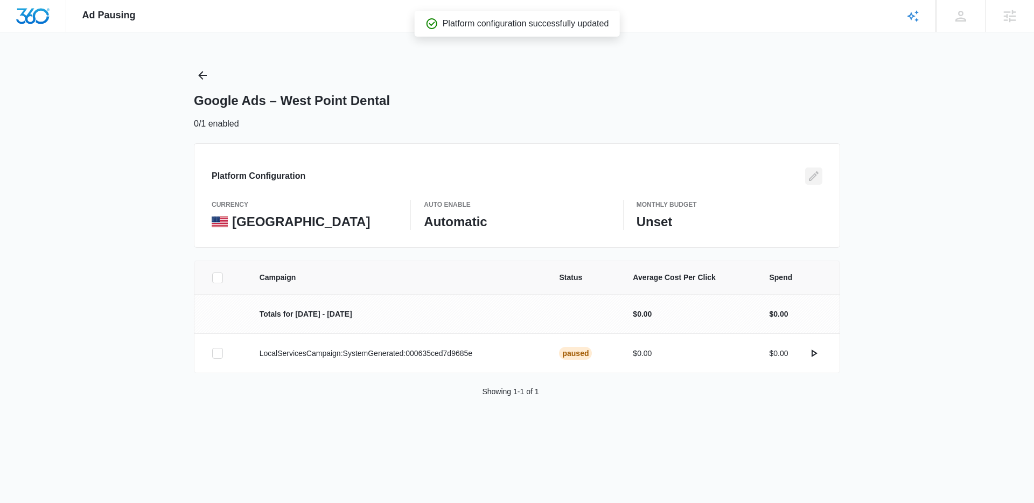
click at [817, 175] on icon "Edit" at bounding box center [813, 176] width 13 height 13
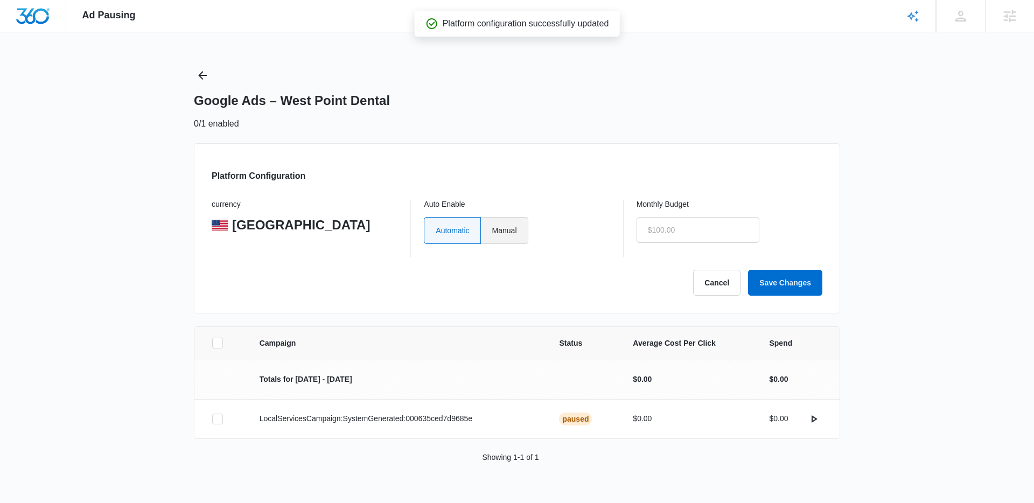
click at [495, 227] on label "Manual" at bounding box center [504, 230] width 47 height 27
click at [492, 230] on input "Manual" at bounding box center [491, 230] width 1 height 1
radio input "true"
click at [654, 230] on input "text" at bounding box center [697, 230] width 123 height 26
type input "$0.00"
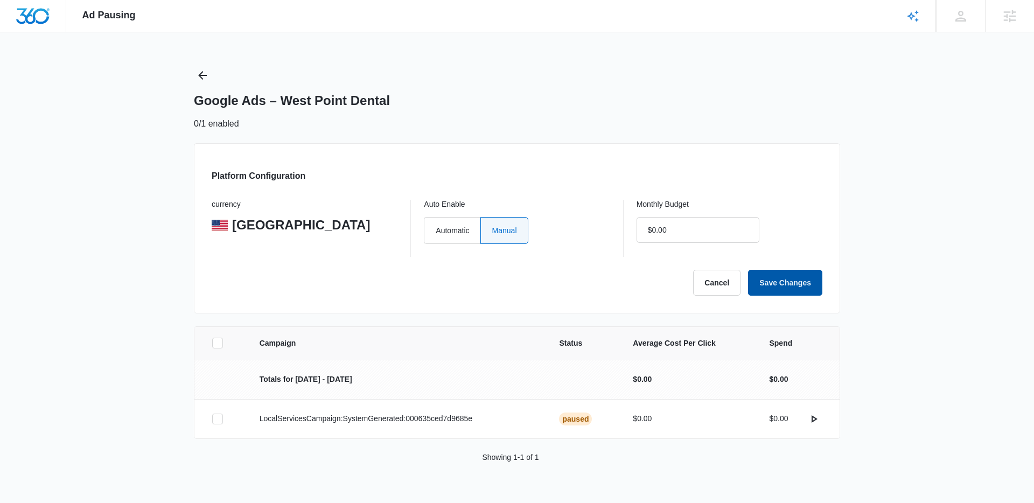
click at [788, 285] on button "Save Changes" at bounding box center [785, 283] width 74 height 26
